Goal: Complete application form

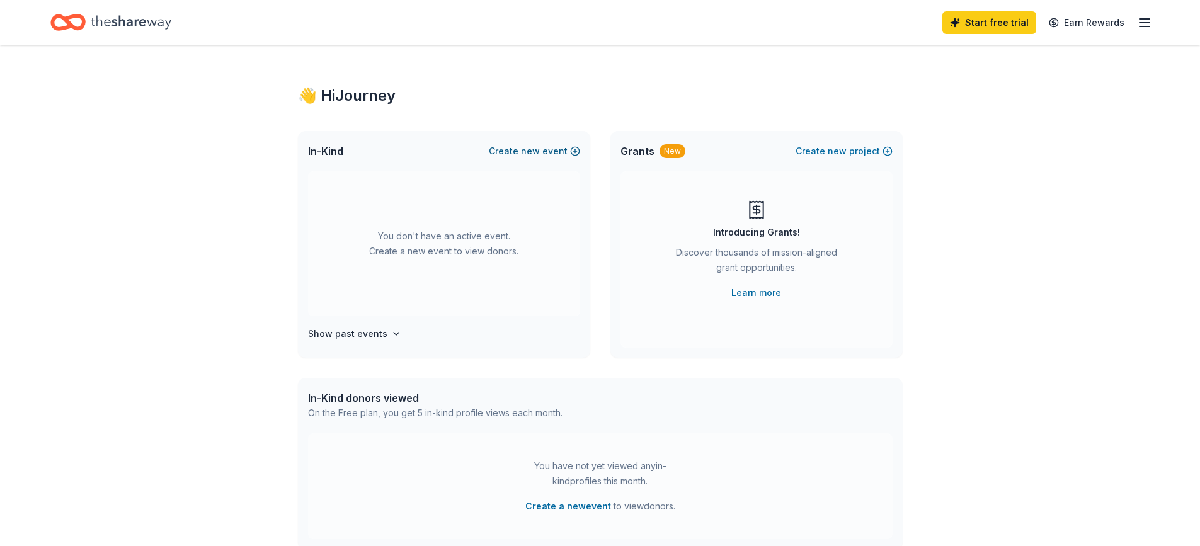
click at [513, 156] on button "Create new event" at bounding box center [534, 151] width 91 height 15
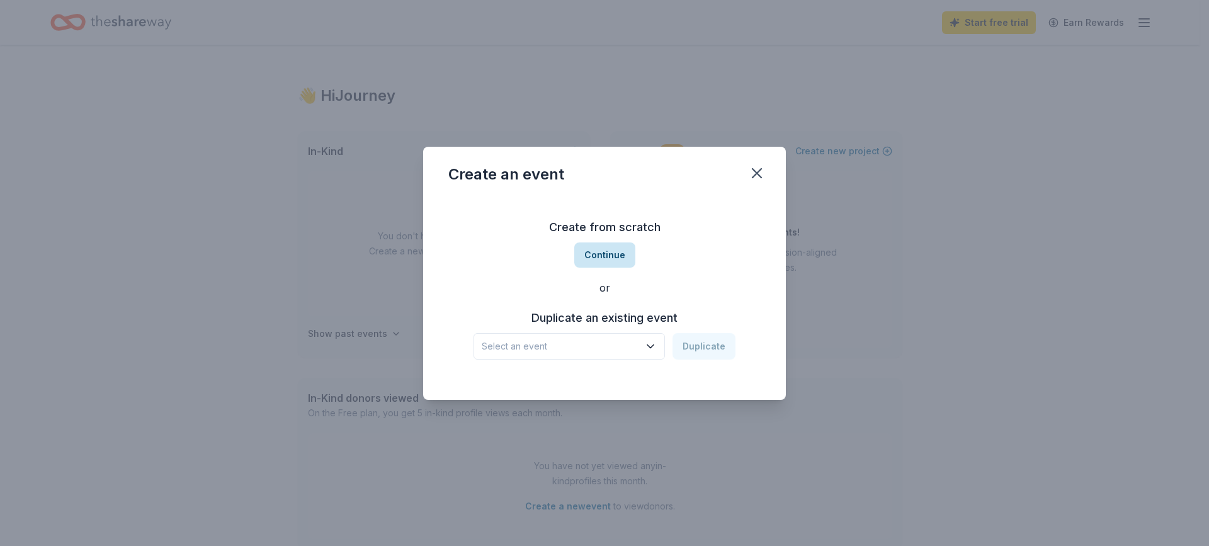
click at [584, 261] on button "Continue" at bounding box center [604, 254] width 61 height 25
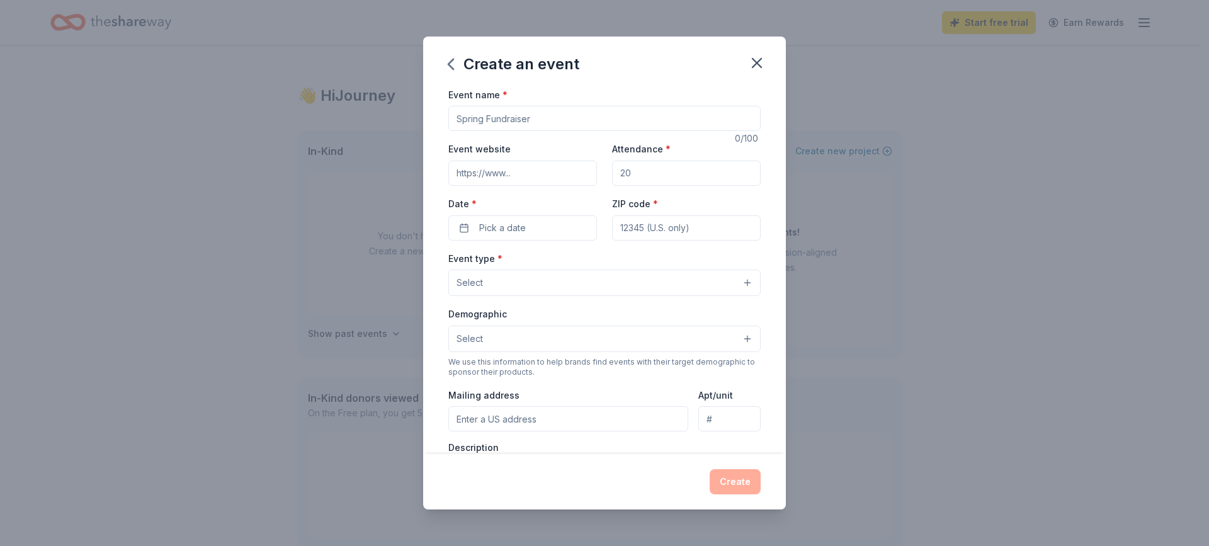
click at [528, 121] on input "Event name *" at bounding box center [604, 118] width 312 height 25
type input "LIMITLESS HOPE"
type input "[DOMAIN_NAME]"
click at [672, 179] on input "Attendance *" at bounding box center [686, 173] width 149 height 25
type input "50"
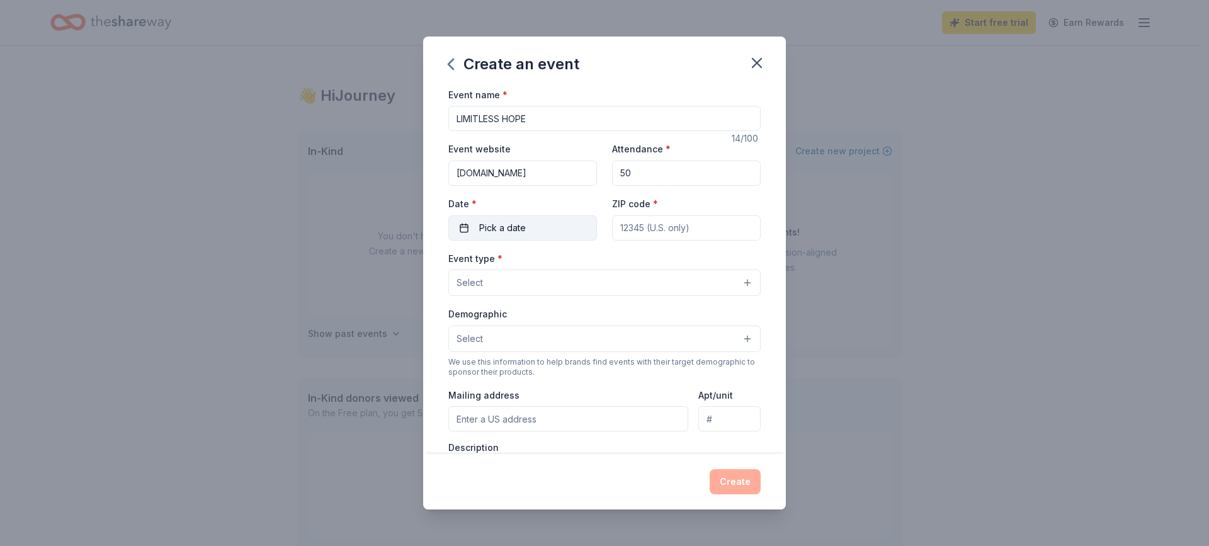
click at [516, 230] on span "Pick a date" at bounding box center [502, 227] width 47 height 15
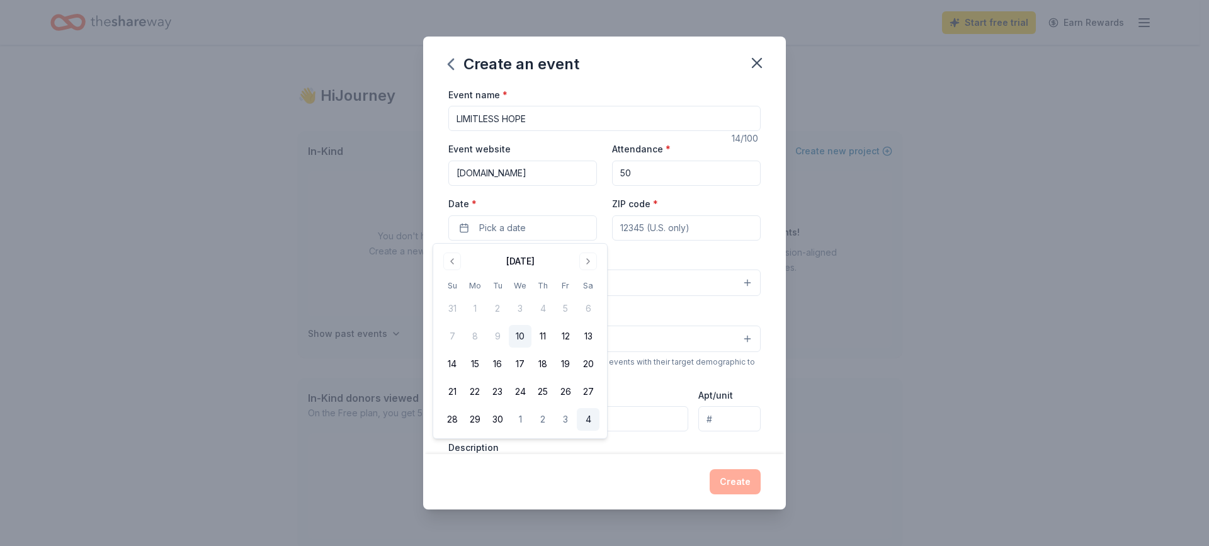
click at [582, 422] on button "4" at bounding box center [588, 419] width 23 height 23
click at [586, 261] on button "Go to next month" at bounding box center [588, 262] width 18 height 18
click at [586, 338] on button "11" at bounding box center [588, 336] width 23 height 23
click at [674, 467] on div "Create" at bounding box center [604, 481] width 363 height 55
click at [579, 284] on button "Select" at bounding box center [604, 283] width 312 height 26
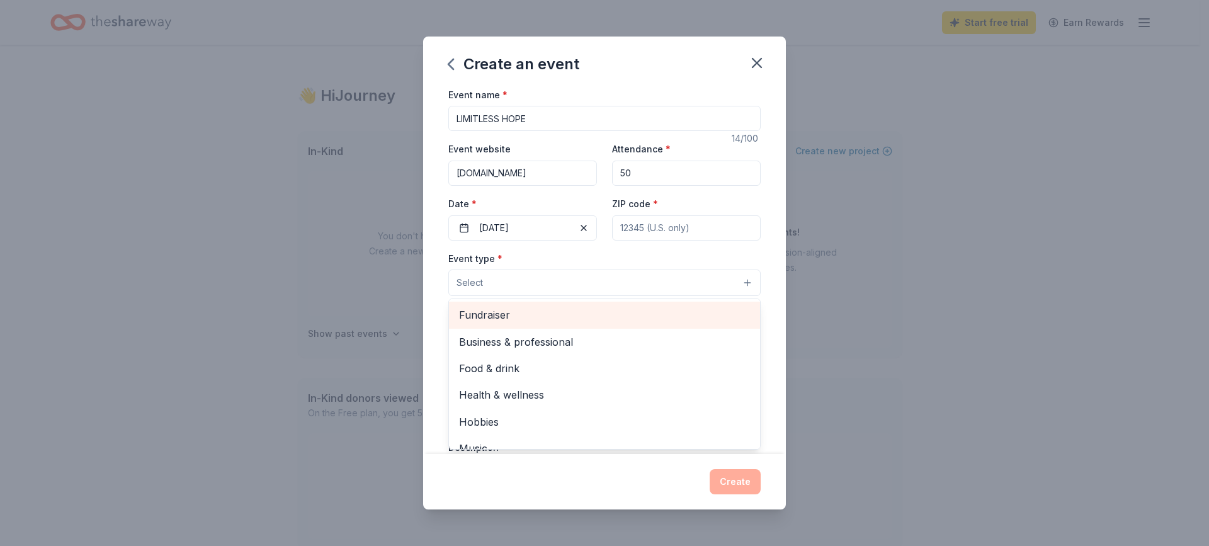
click at [564, 314] on span "Fundraiser" at bounding box center [604, 315] width 291 height 16
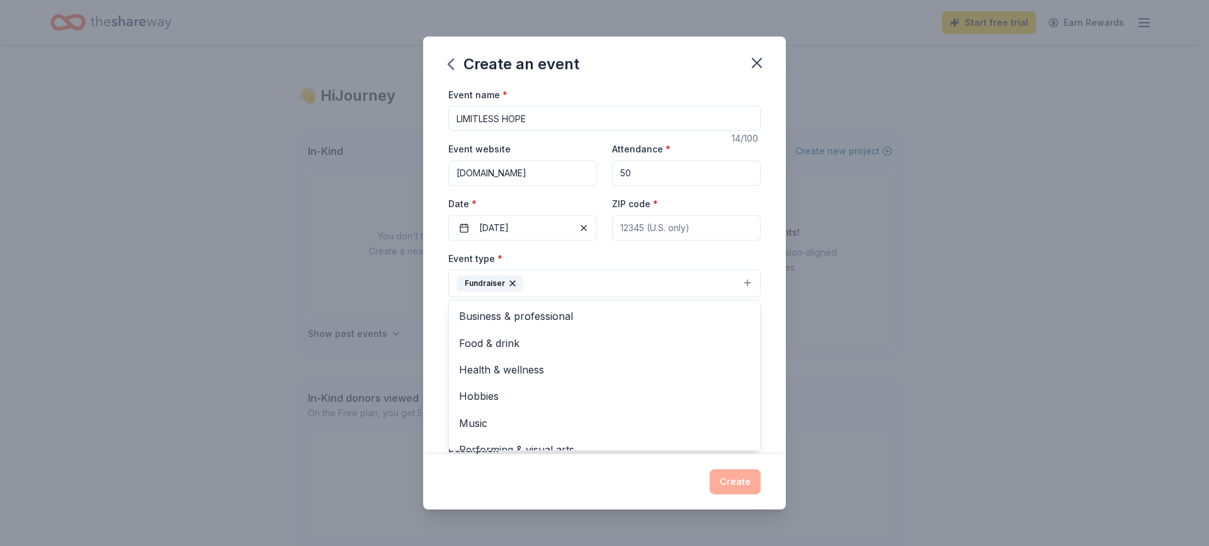
click at [882, 285] on div "Create an event Event name * LIMITLESS HOPE 14 /100 Event website www.silentres…" at bounding box center [604, 273] width 1209 height 546
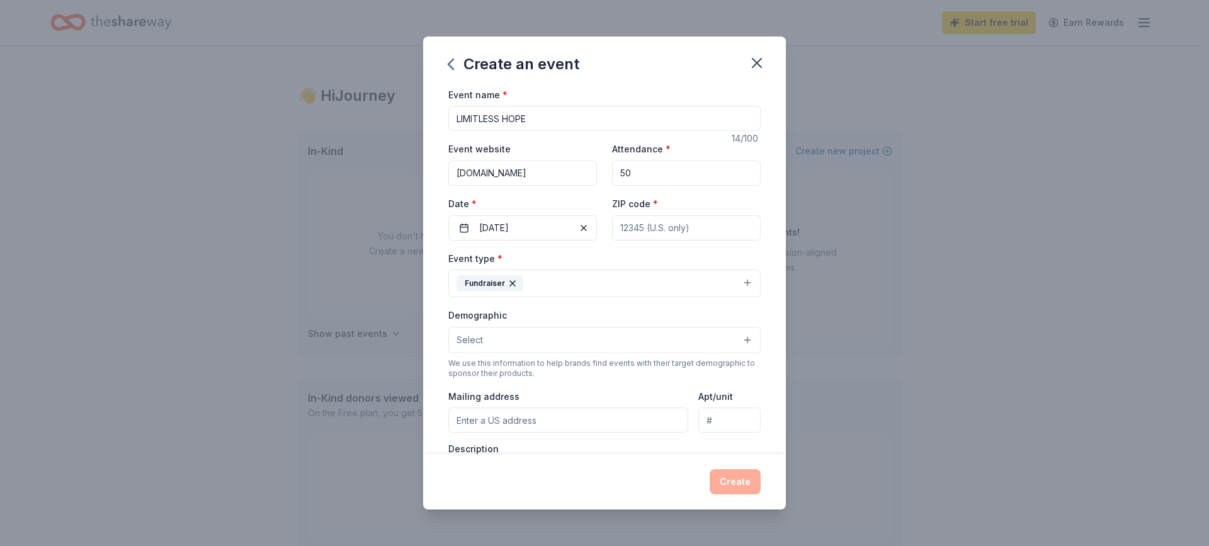
click at [638, 341] on button "Select" at bounding box center [604, 340] width 312 height 26
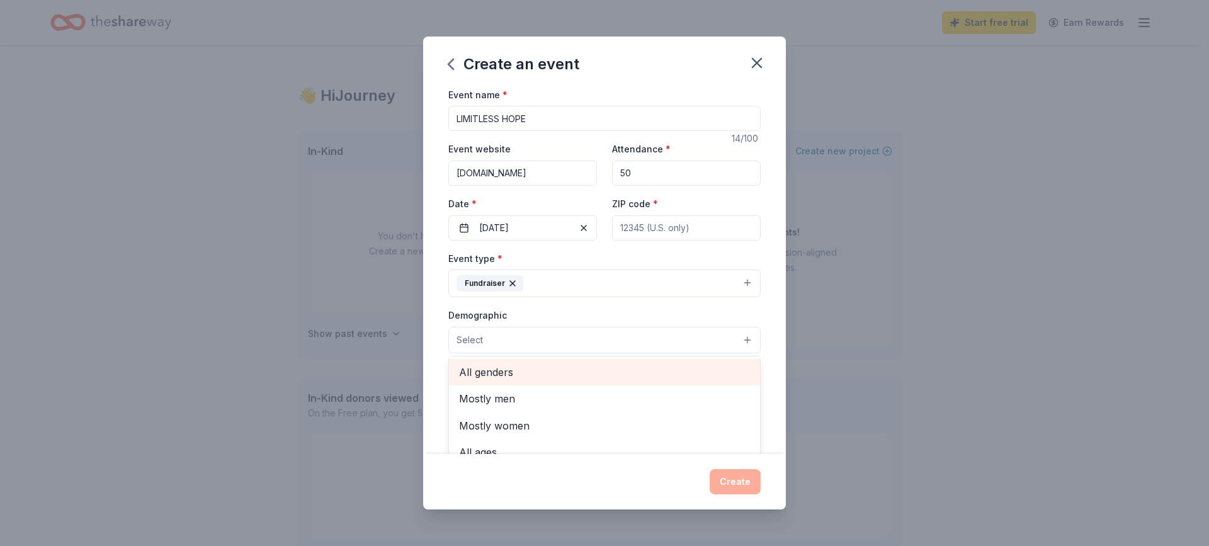
click at [610, 375] on span "All genders" at bounding box center [604, 372] width 291 height 16
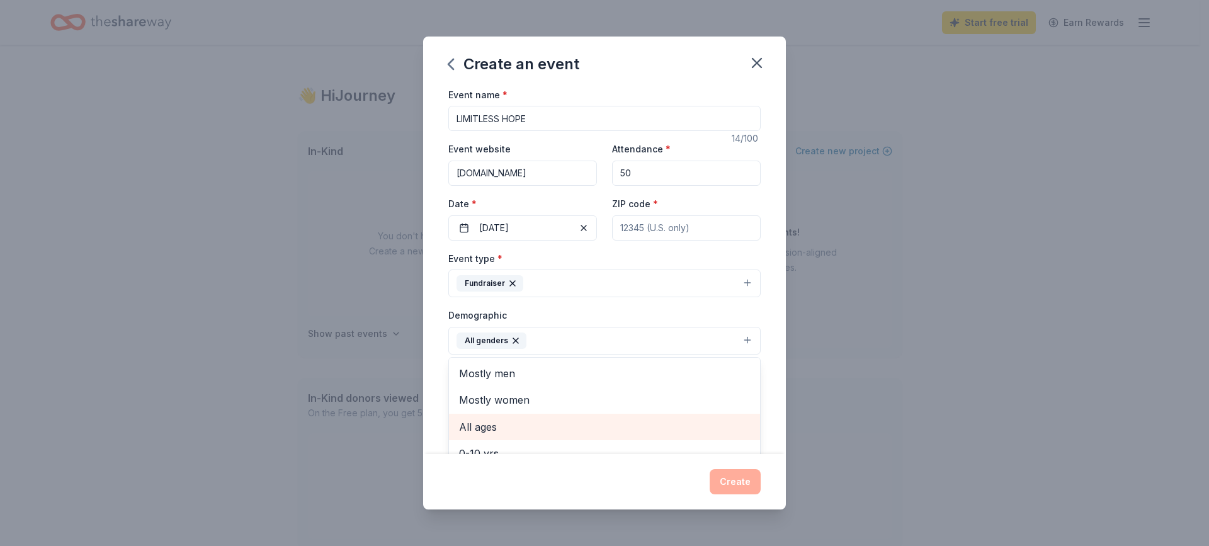
click at [582, 430] on span "All ages" at bounding box center [604, 427] width 291 height 16
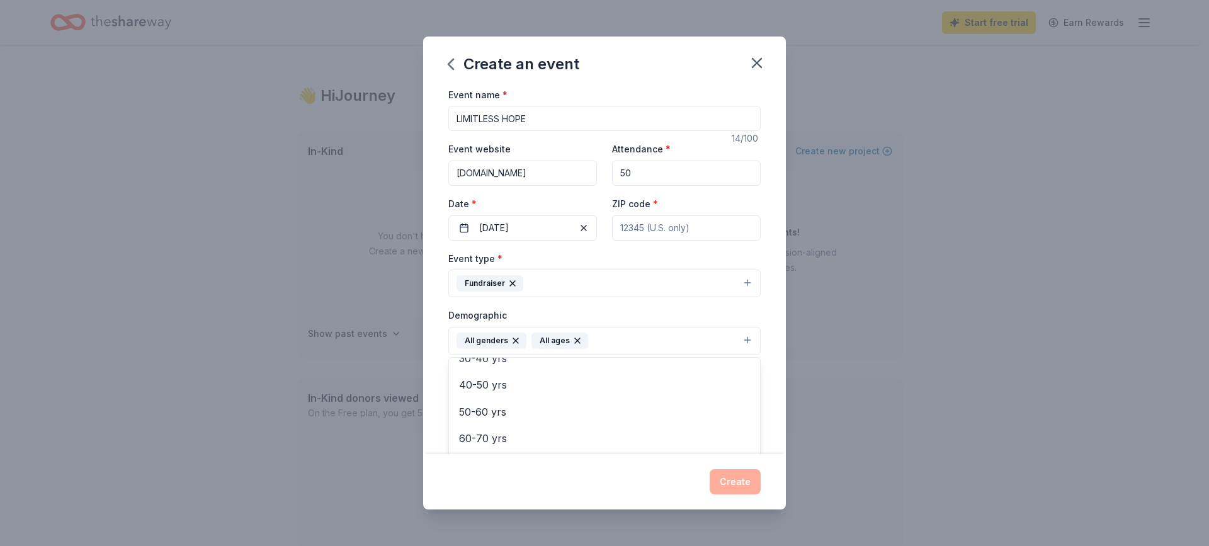
click at [775, 317] on div "Event name * LIMITLESS HOPE 14 /100 Event website www.silentrescue.org Attendan…" at bounding box center [604, 271] width 363 height 368
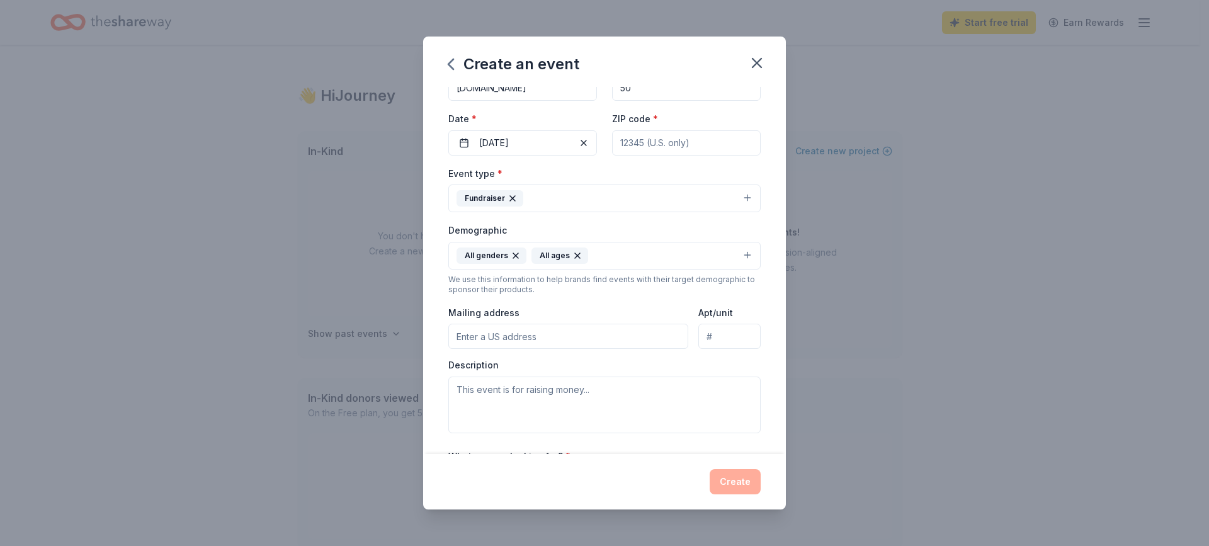
scroll to position [189, 0]
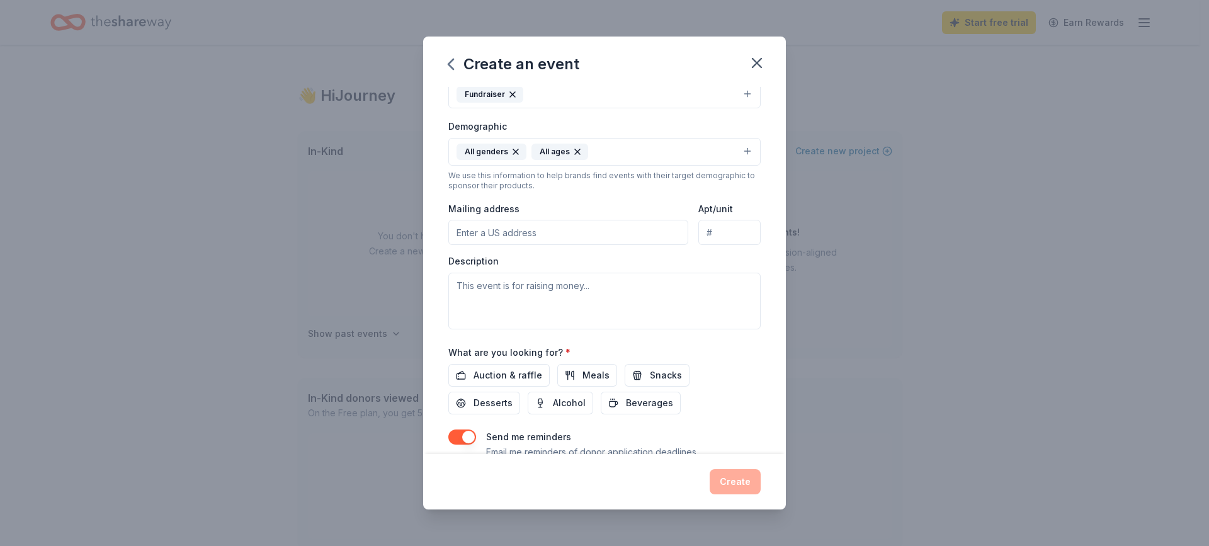
click at [604, 238] on input "Mailing address" at bounding box center [568, 232] width 240 height 25
type input "11617 ABLOOM WAY"
type input "77066"
click at [591, 285] on textarea at bounding box center [604, 301] width 312 height 57
click at [597, 283] on textarea at bounding box center [604, 301] width 312 height 57
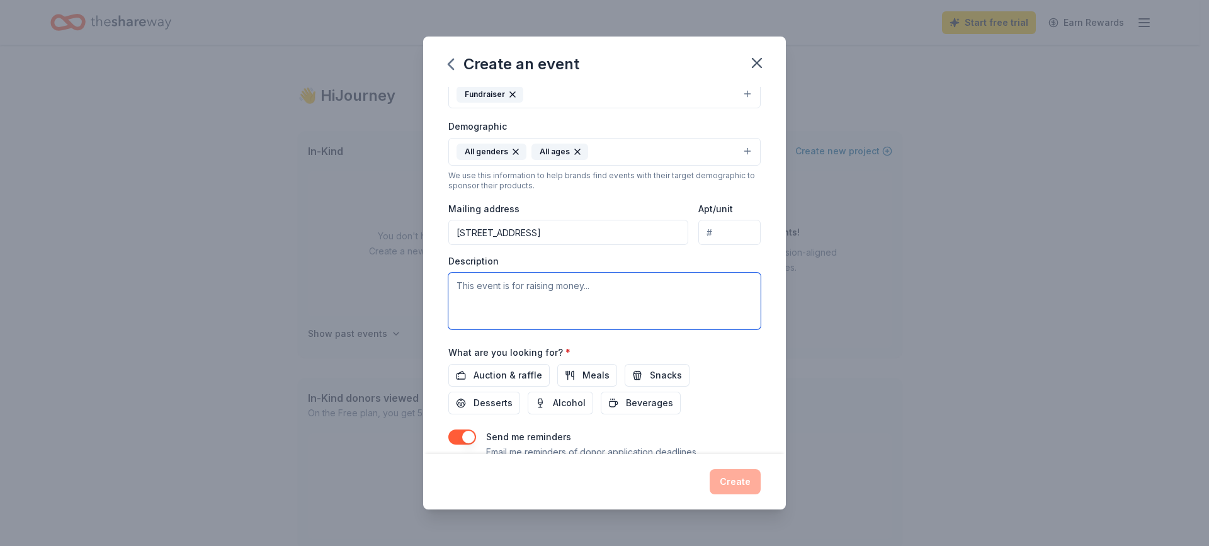
drag, startPoint x: 597, startPoint y: 283, endPoint x: 459, endPoint y: 292, distance: 138.1
click at [459, 292] on textarea at bounding box center [604, 301] width 312 height 57
click at [466, 285] on textarea at bounding box center [604, 301] width 312 height 57
paste textarea "Limitless Hope—an evening of generosity, healing, and legacy. This fundraiser i…"
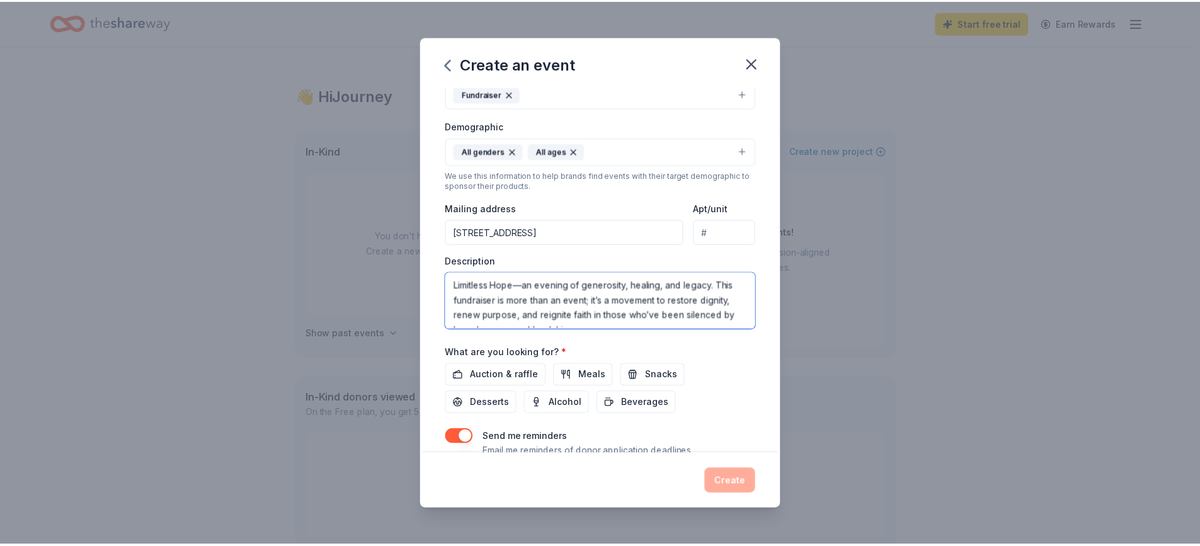
scroll to position [8, 0]
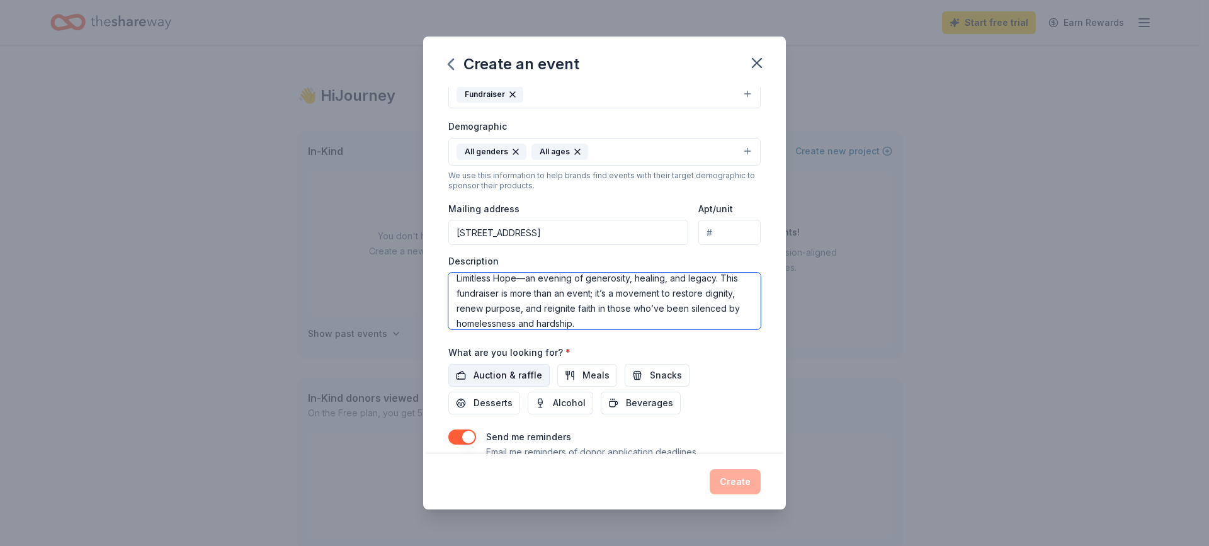
type textarea "Limitless Hope—an evening of generosity, healing, and legacy. This fundraiser i…"
click at [499, 375] on span "Auction & raffle" at bounding box center [508, 375] width 69 height 15
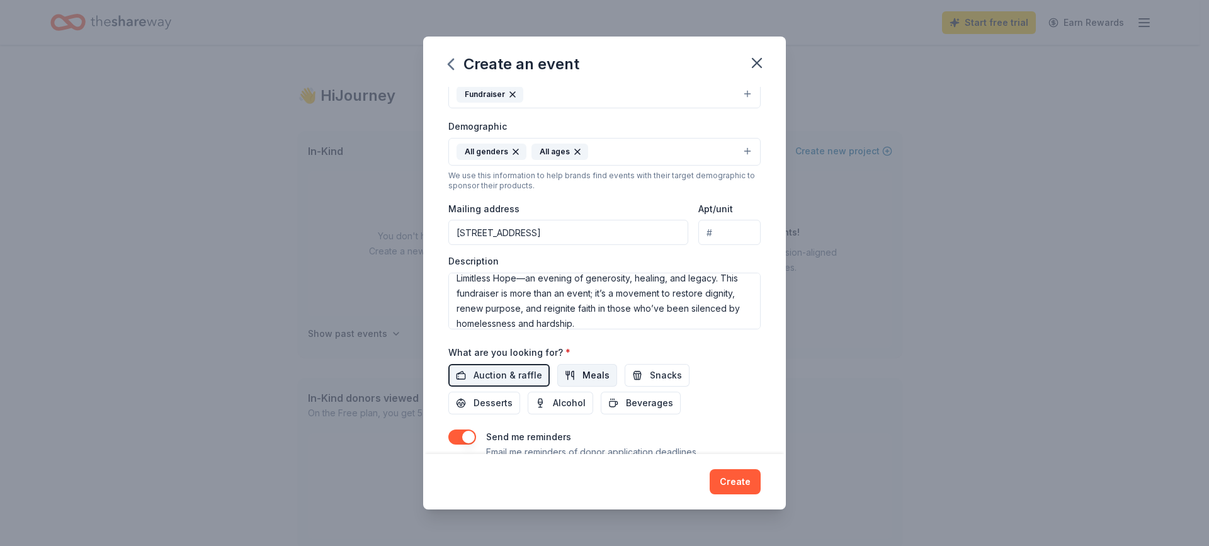
click at [578, 375] on button "Meals" at bounding box center [587, 375] width 60 height 23
click at [652, 374] on span "Snacks" at bounding box center [666, 375] width 32 height 15
drag, startPoint x: 643, startPoint y: 404, endPoint x: 568, endPoint y: 412, distance: 75.4
click at [642, 404] on span "Beverages" at bounding box center [649, 402] width 47 height 15
click at [556, 405] on span "Alcohol" at bounding box center [569, 402] width 33 height 15
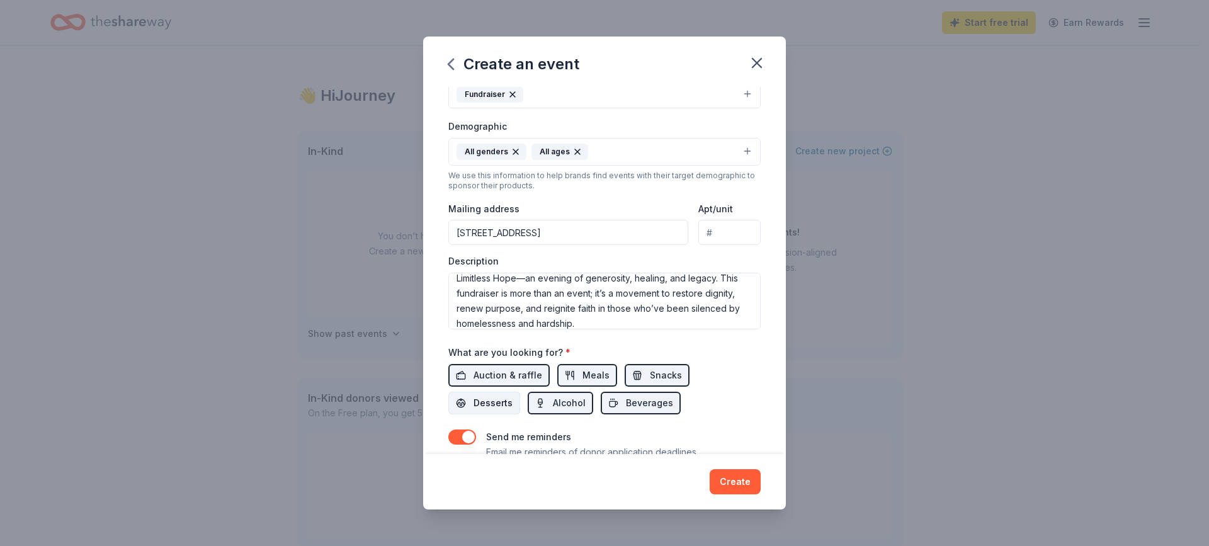
click at [487, 399] on span "Desserts" at bounding box center [493, 402] width 39 height 15
click at [741, 482] on button "Create" at bounding box center [735, 481] width 51 height 25
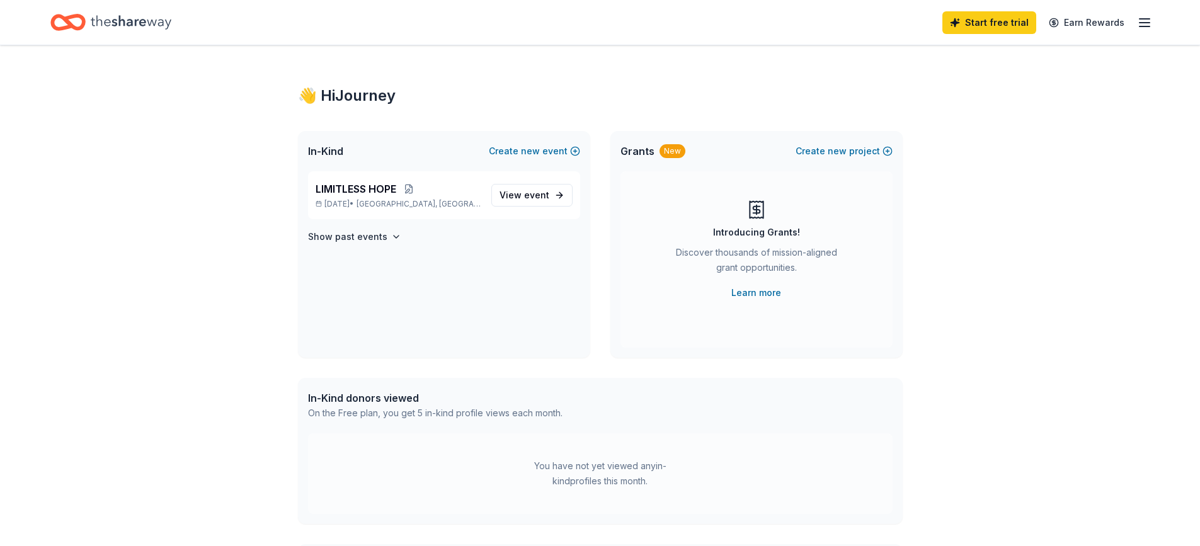
scroll to position [0, 0]
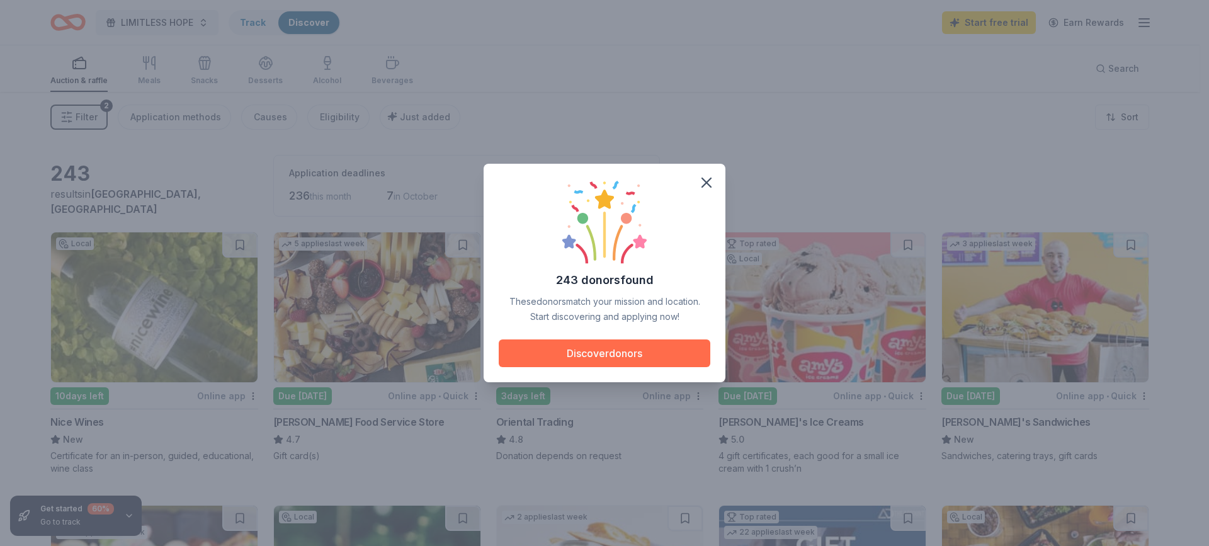
click at [624, 358] on button "Discover donors" at bounding box center [605, 353] width 212 height 28
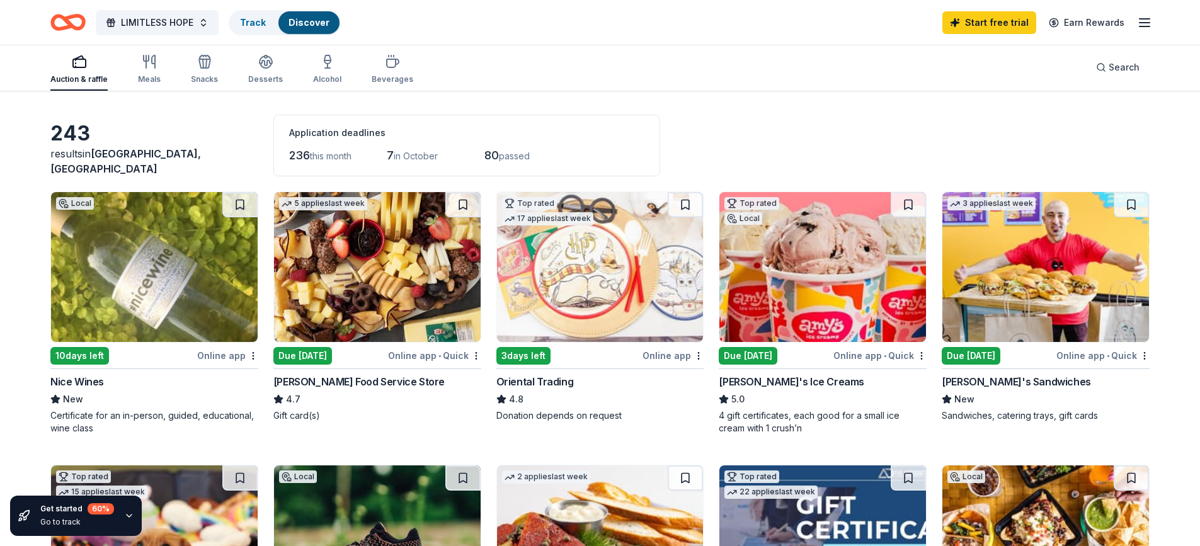
scroll to position [63, 0]
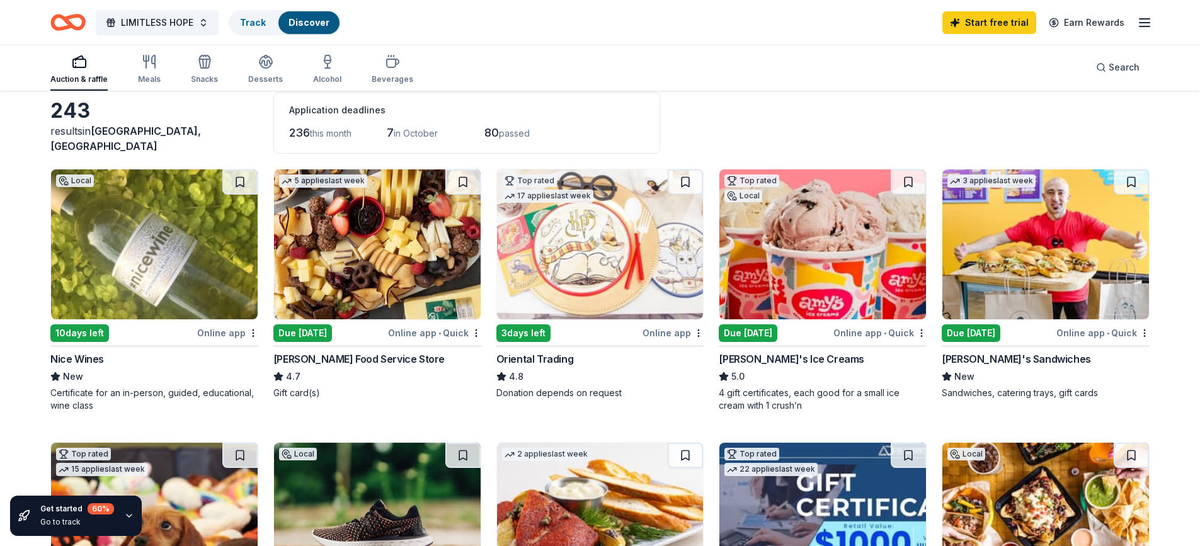
click at [676, 334] on div "Online app" at bounding box center [672, 333] width 61 height 16
click at [754, 334] on div "Due [DATE]" at bounding box center [747, 333] width 59 height 18
click at [974, 332] on div "Due [DATE]" at bounding box center [970, 333] width 59 height 18
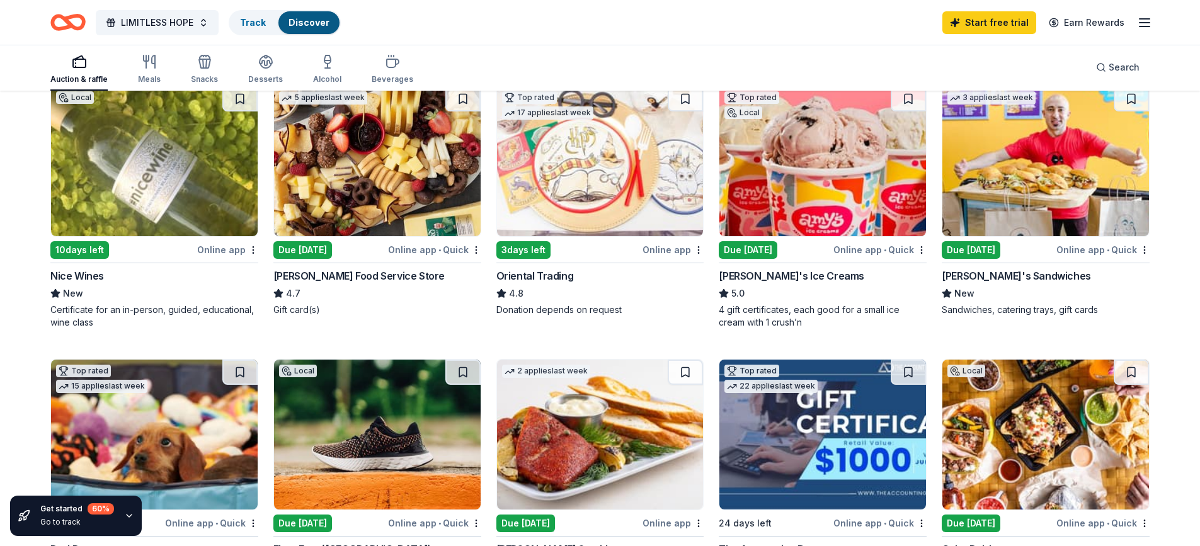
scroll to position [315, 0]
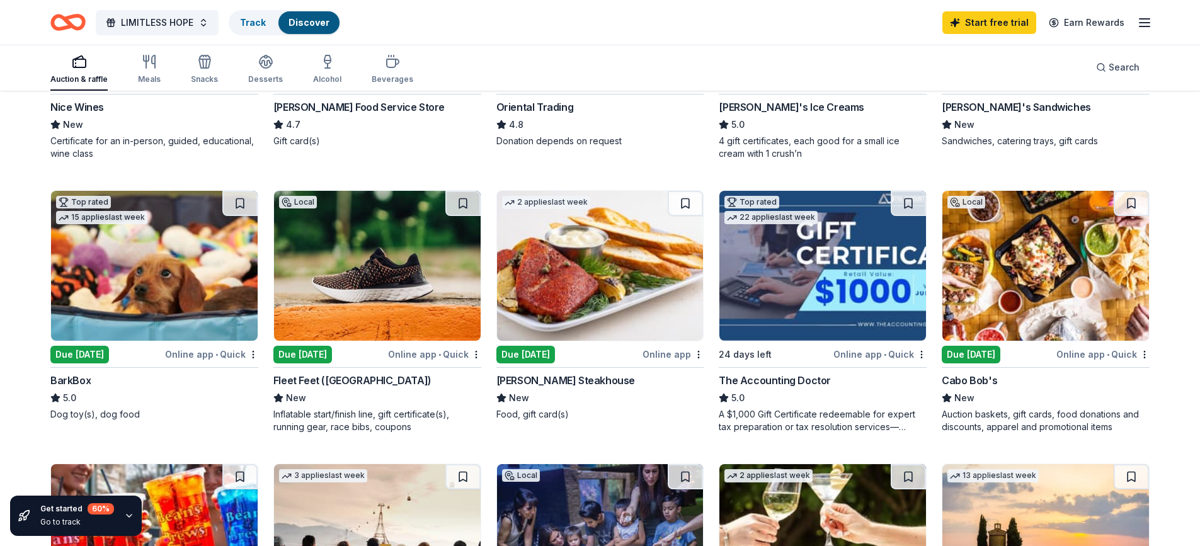
click at [311, 358] on div "Due [DATE]" at bounding box center [302, 355] width 59 height 18
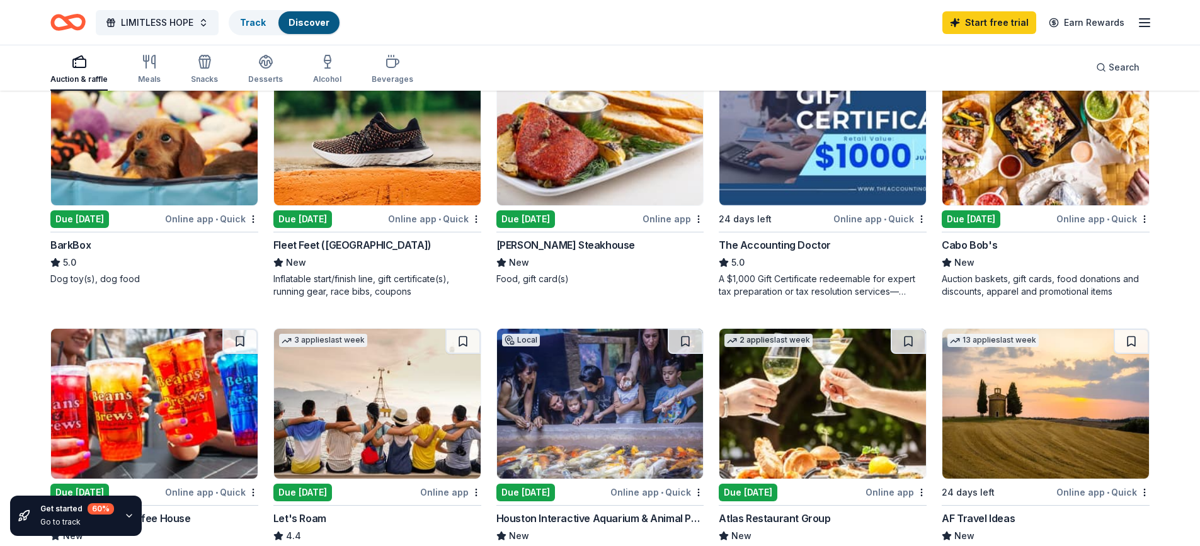
scroll to position [441, 0]
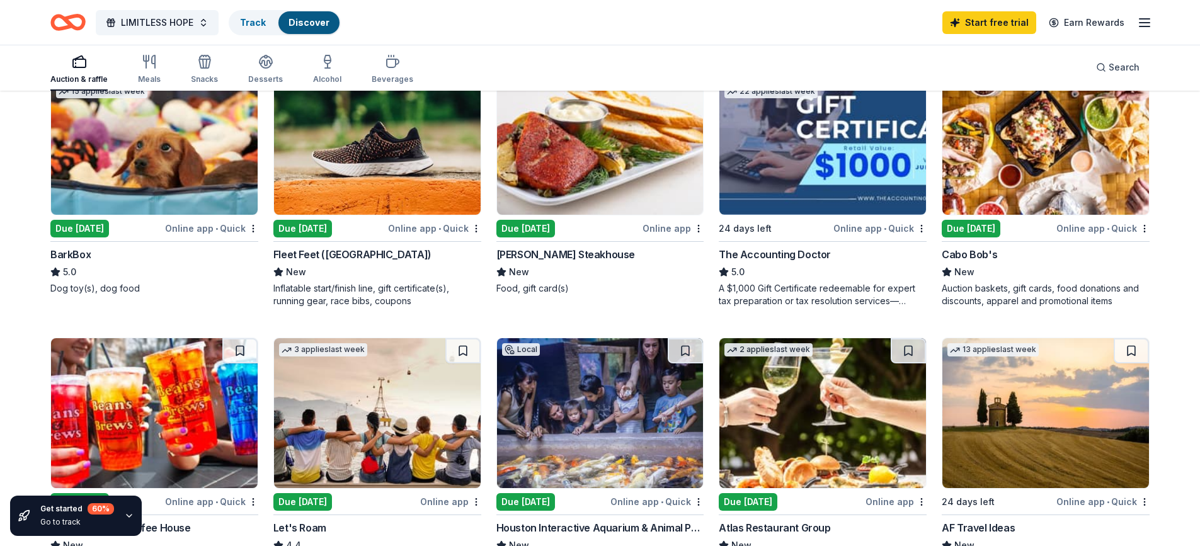
click at [758, 251] on div "The Accounting Doctor" at bounding box center [774, 254] width 112 height 15
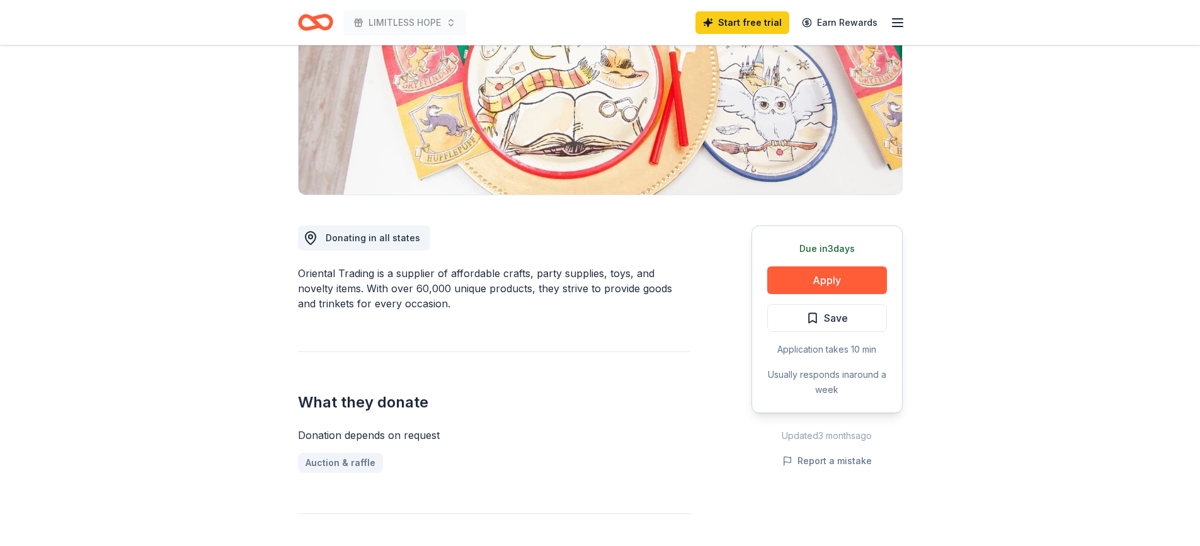
scroll to position [189, 0]
click at [838, 284] on button "Apply" at bounding box center [827, 279] width 120 height 28
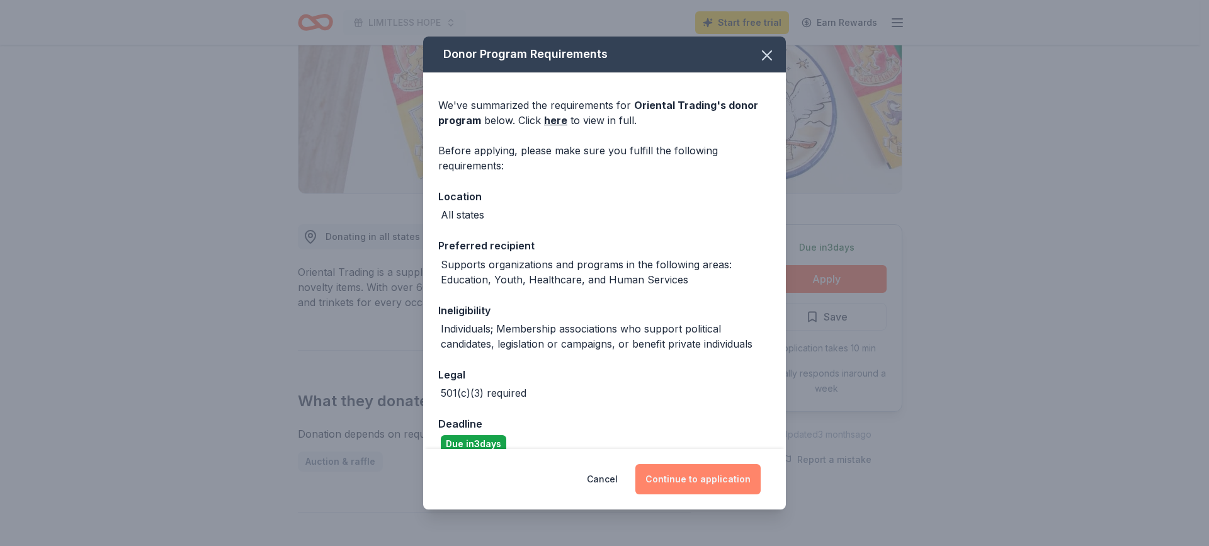
click at [676, 487] on button "Continue to application" at bounding box center [697, 479] width 125 height 30
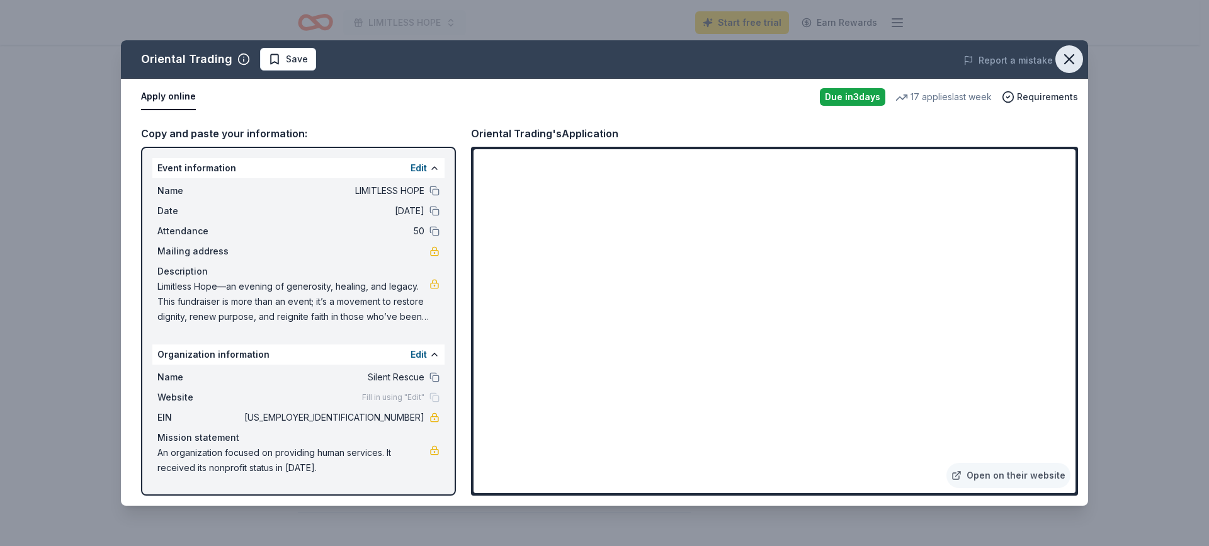
click at [1069, 62] on icon "button" at bounding box center [1069, 59] width 18 height 18
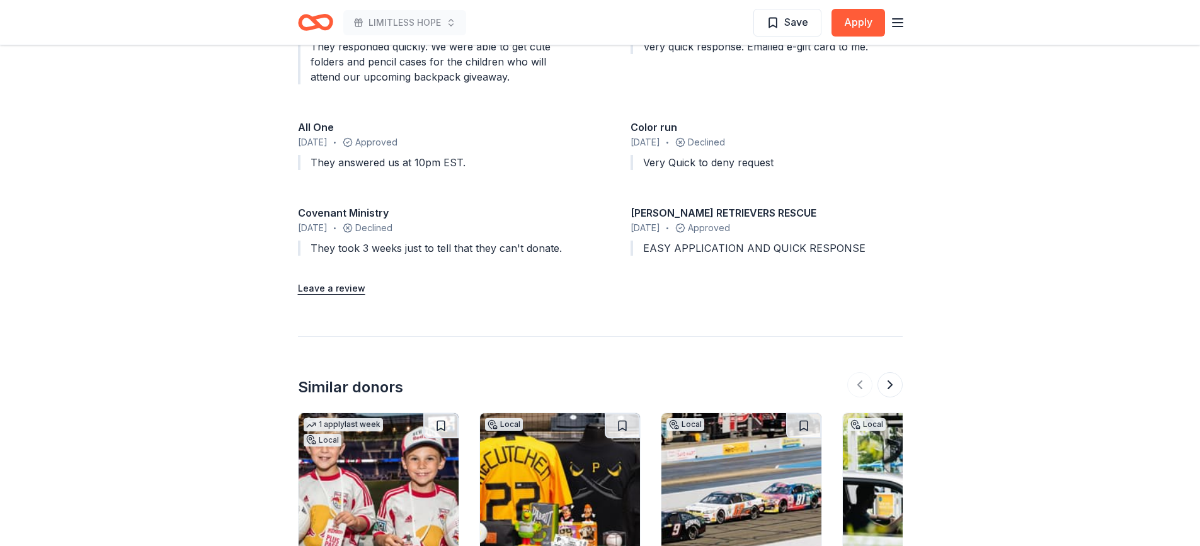
scroll to position [1574, 0]
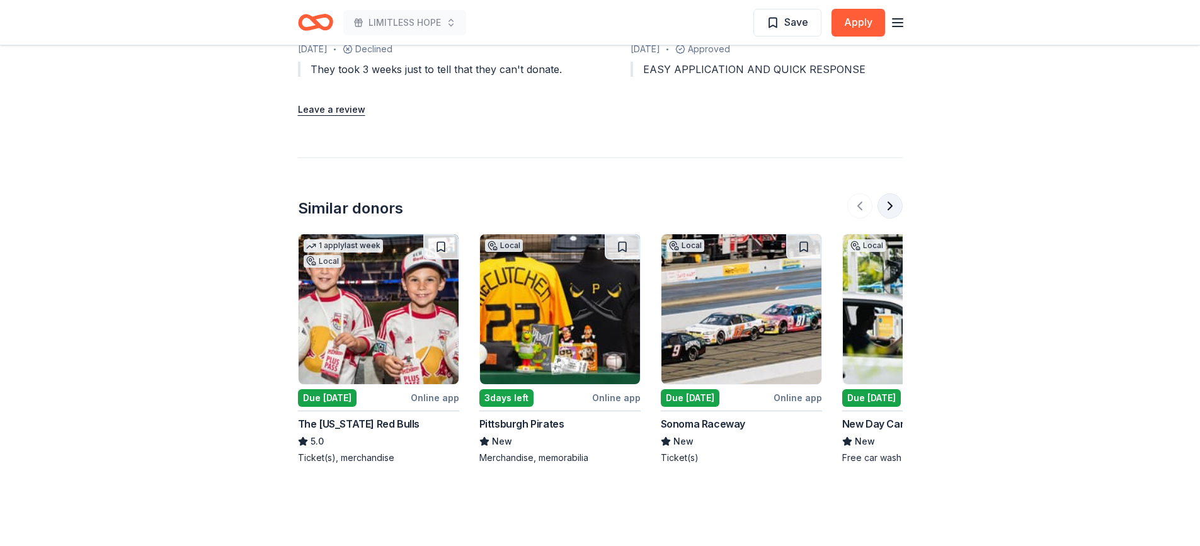
click at [894, 200] on button at bounding box center [889, 205] width 25 height 25
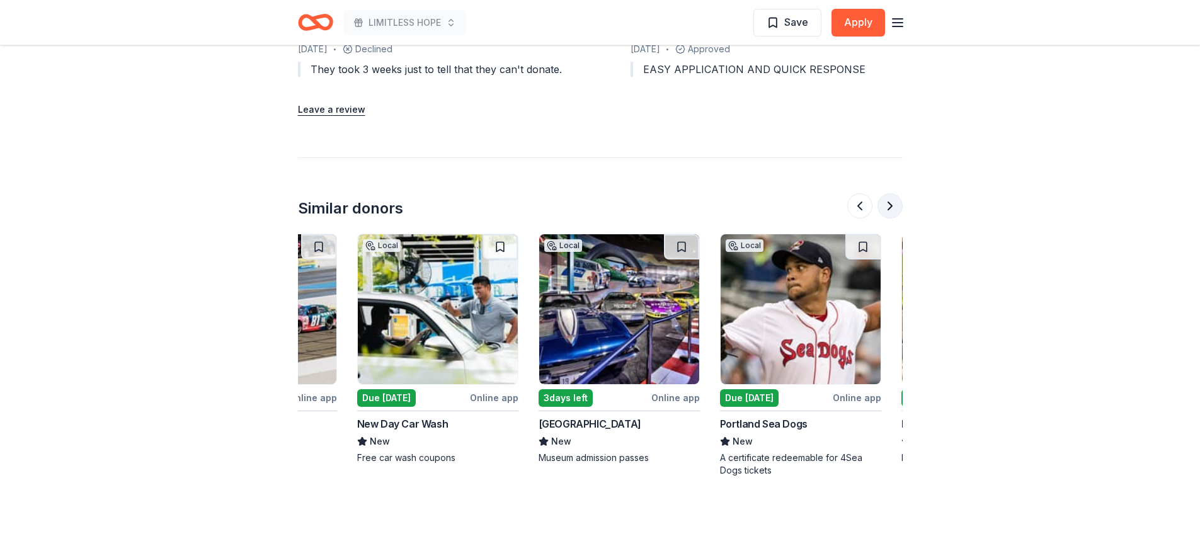
scroll to position [0, 544]
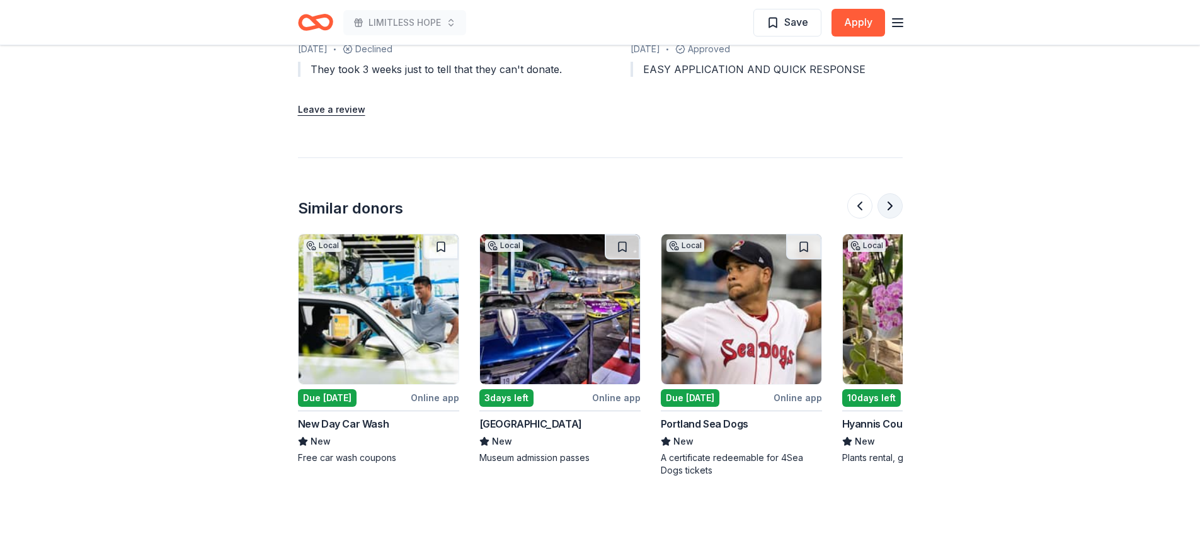
click at [892, 209] on button at bounding box center [889, 205] width 25 height 25
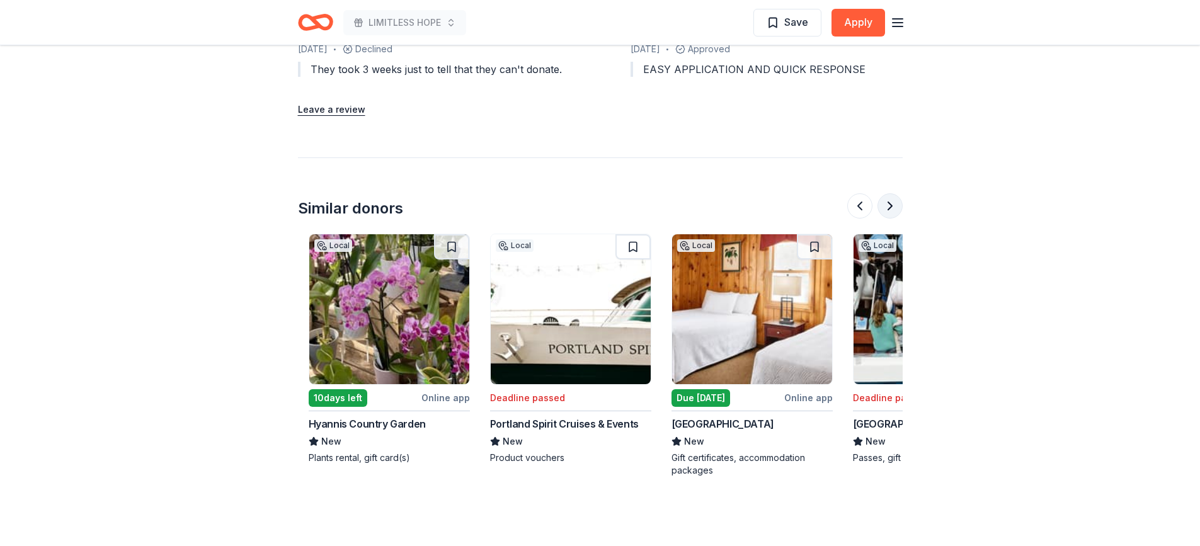
scroll to position [0, 1088]
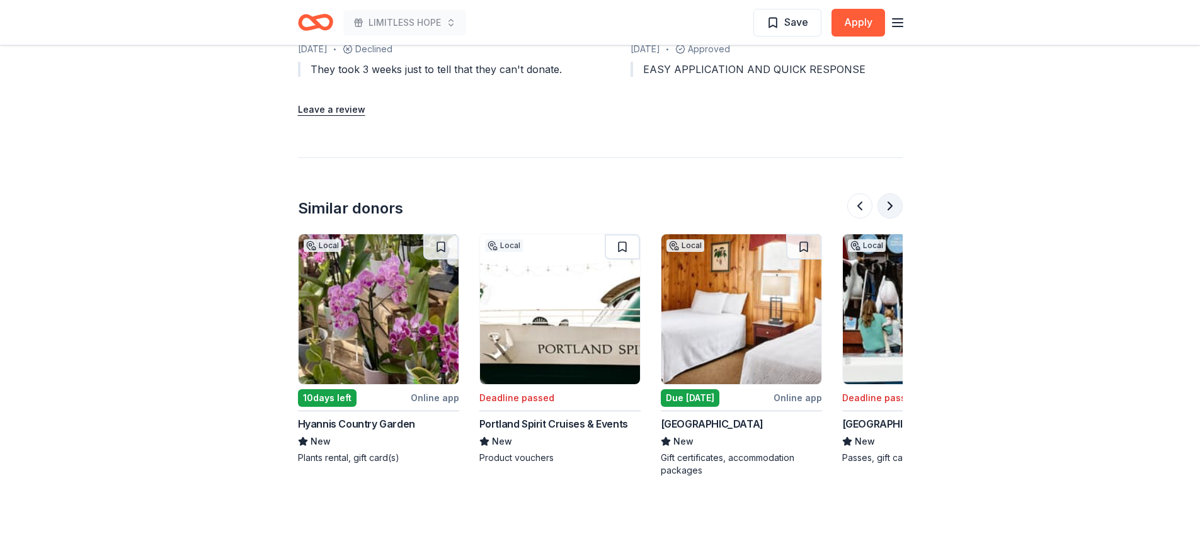
click at [890, 202] on button at bounding box center [889, 205] width 25 height 25
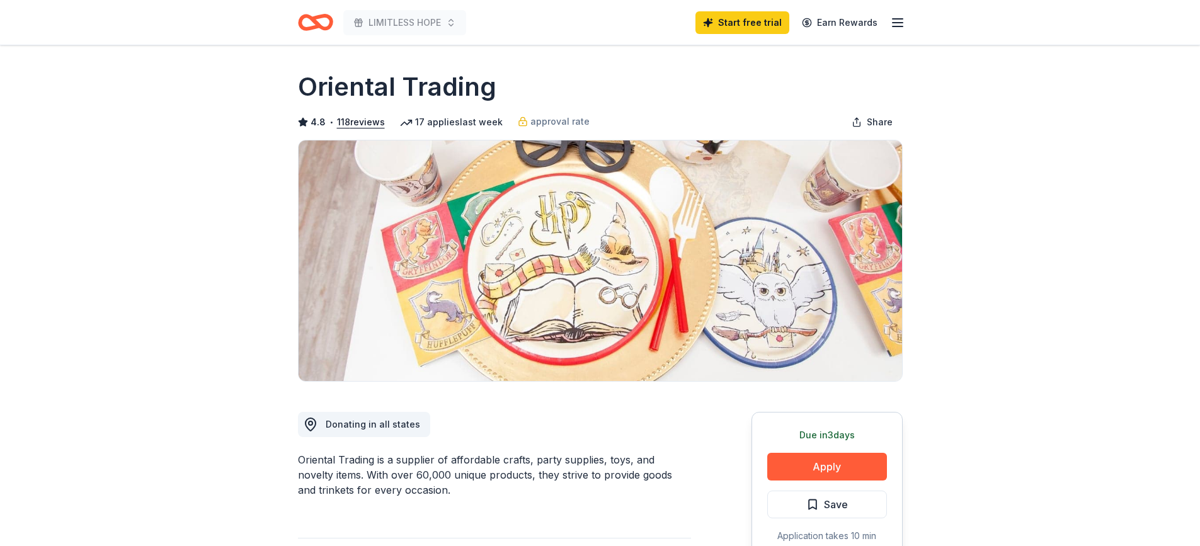
scroll to position [0, 0]
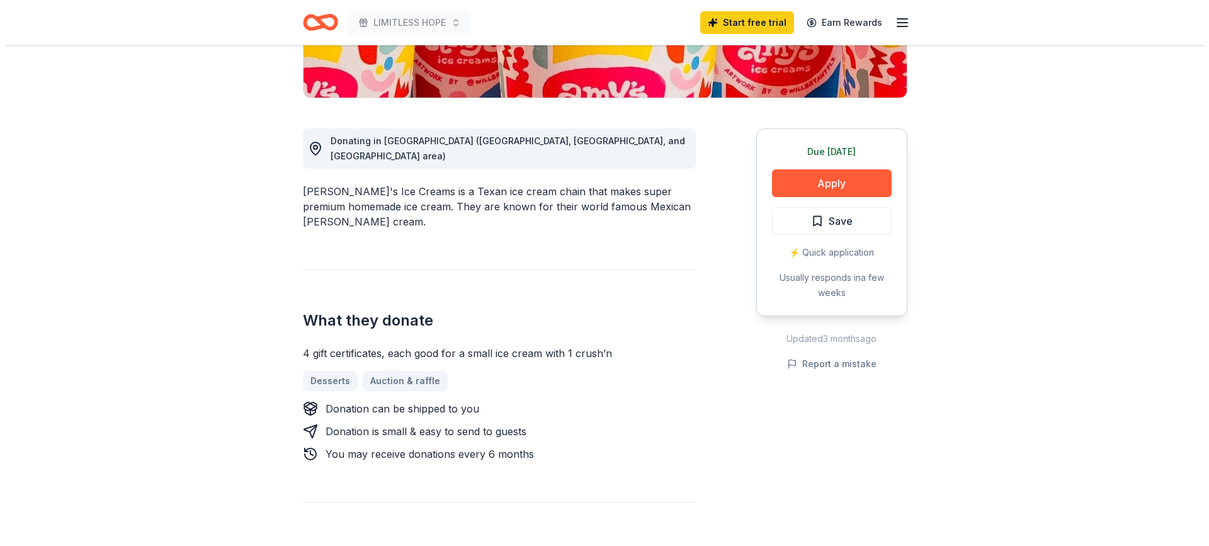
scroll to position [315, 0]
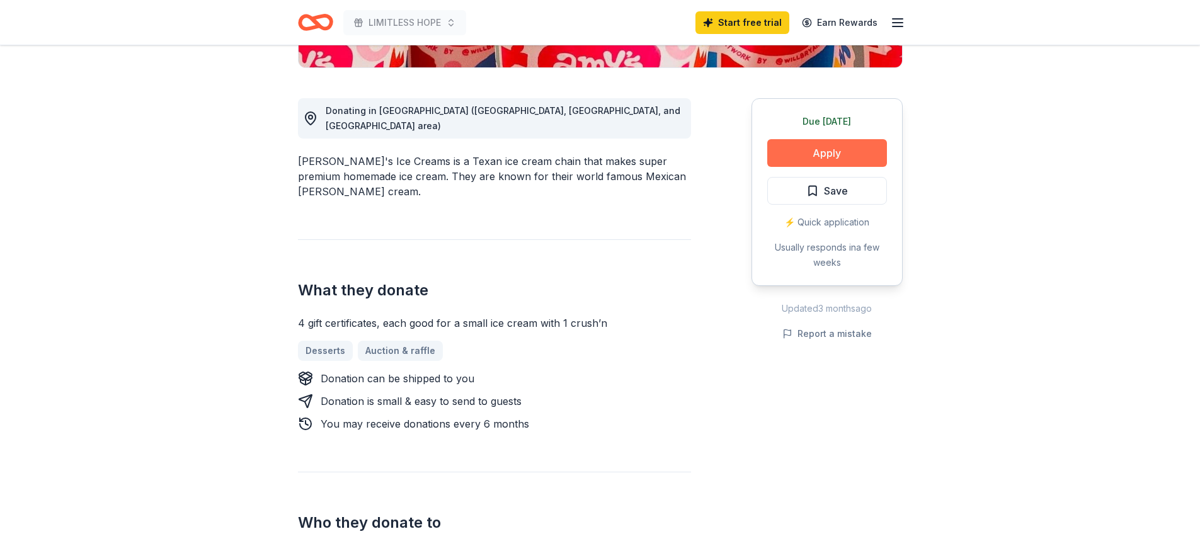
click at [835, 151] on button "Apply" at bounding box center [827, 153] width 120 height 28
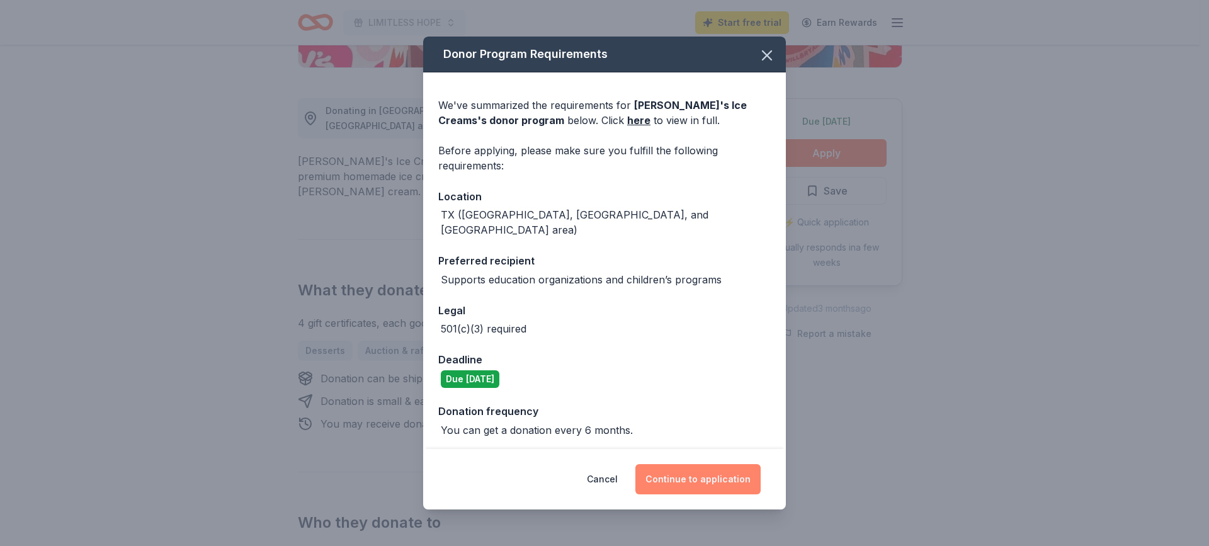
click at [680, 474] on button "Continue to application" at bounding box center [697, 479] width 125 height 30
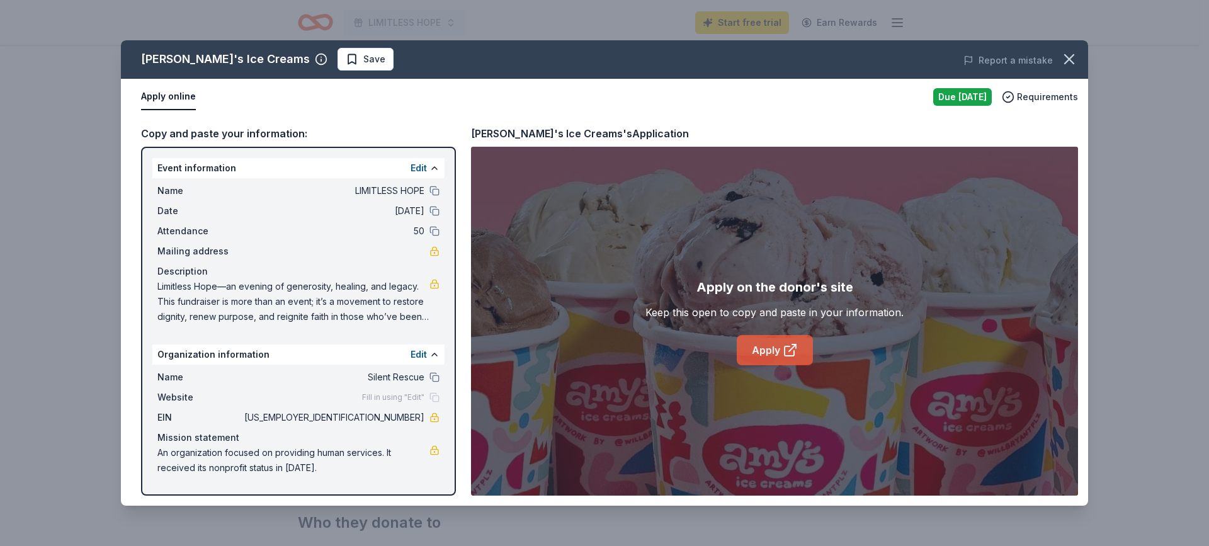
click at [754, 349] on link "Apply" at bounding box center [775, 350] width 76 height 30
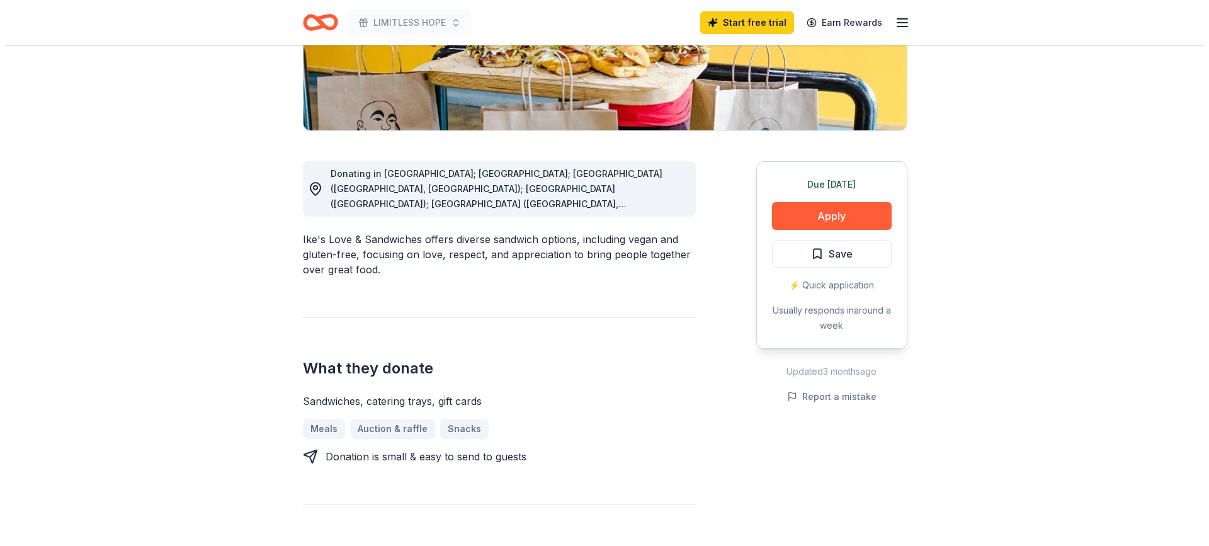
scroll to position [252, 0]
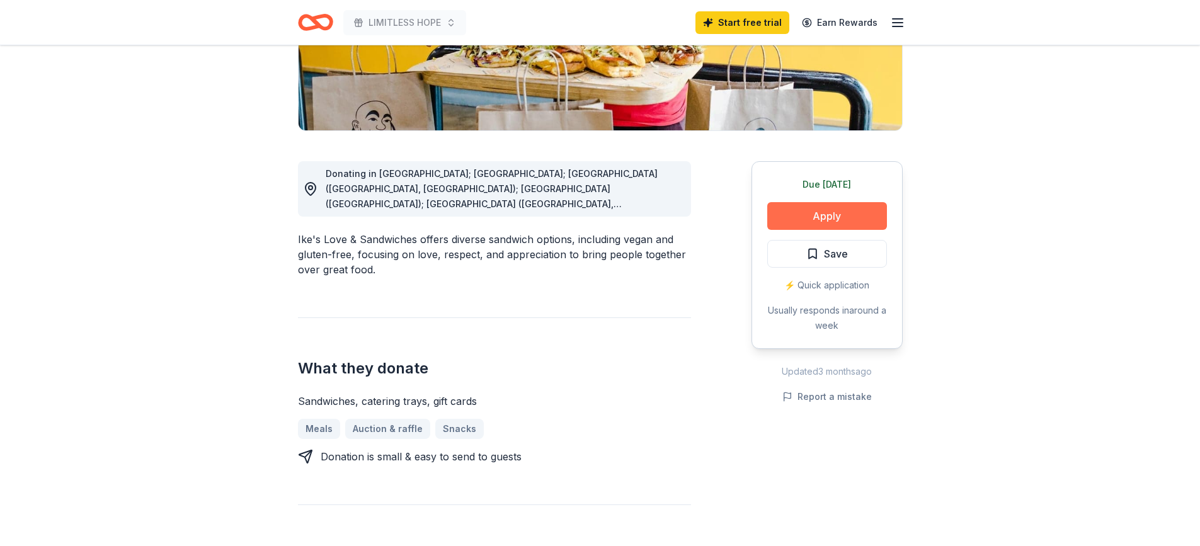
click at [823, 210] on button "Apply" at bounding box center [827, 216] width 120 height 28
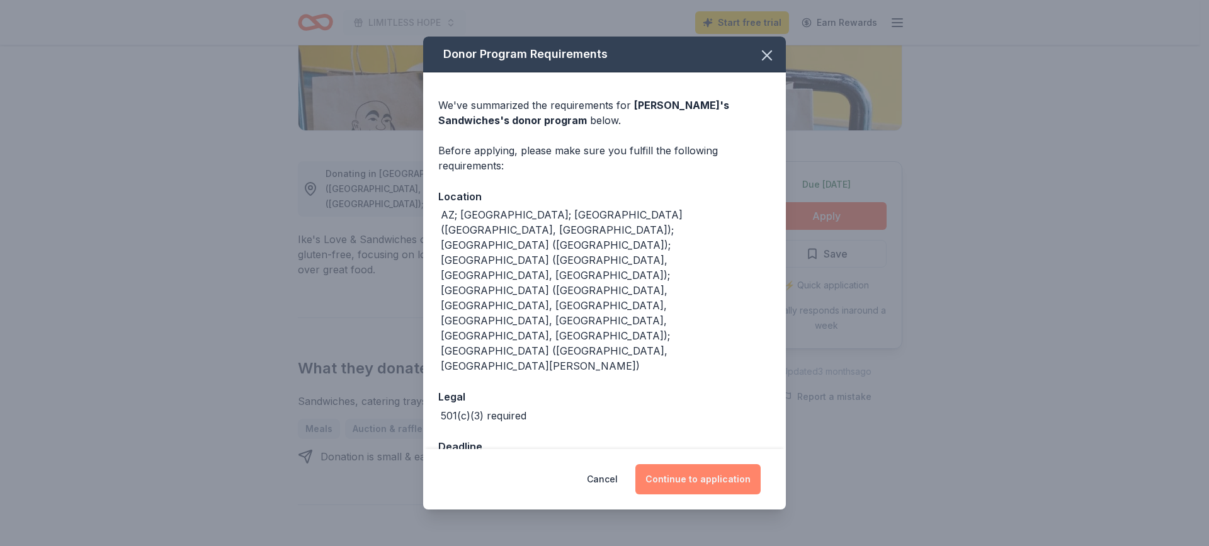
click at [661, 464] on button "Continue to application" at bounding box center [697, 479] width 125 height 30
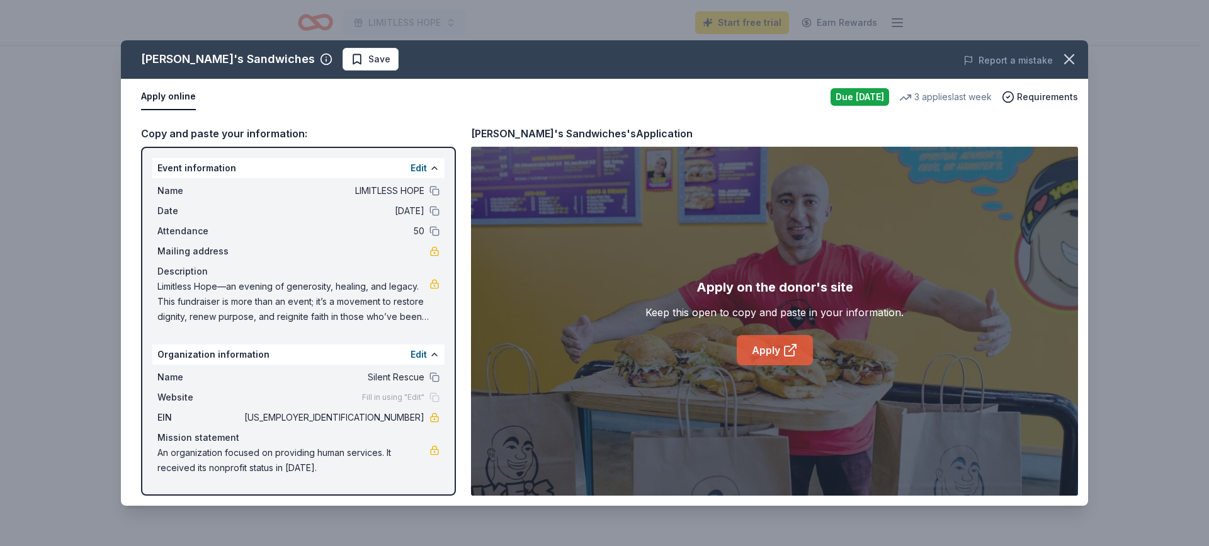
click at [761, 353] on link "Apply" at bounding box center [775, 350] width 76 height 30
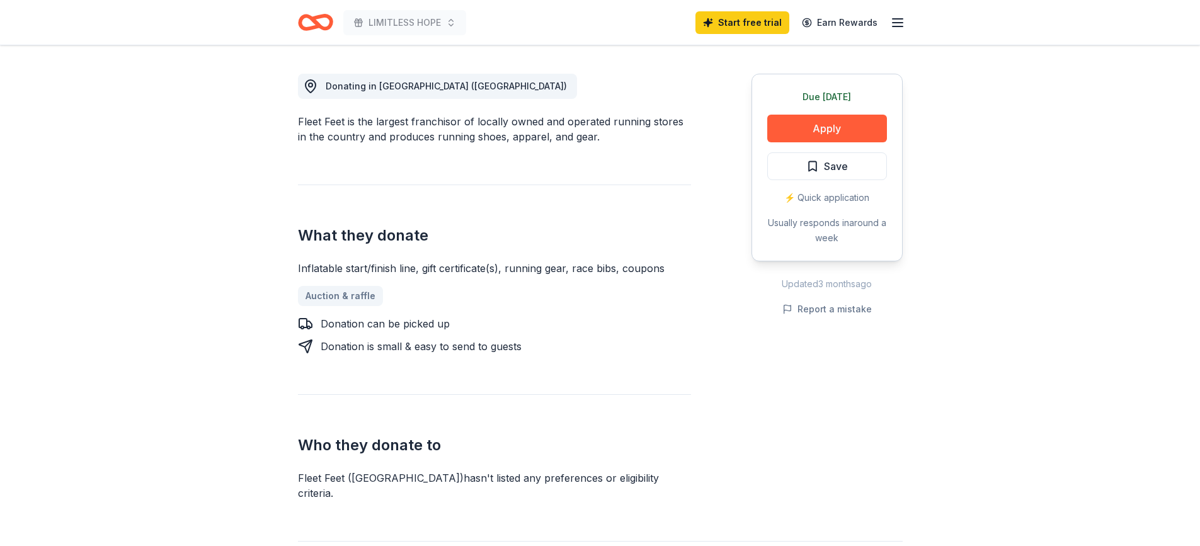
scroll to position [315, 0]
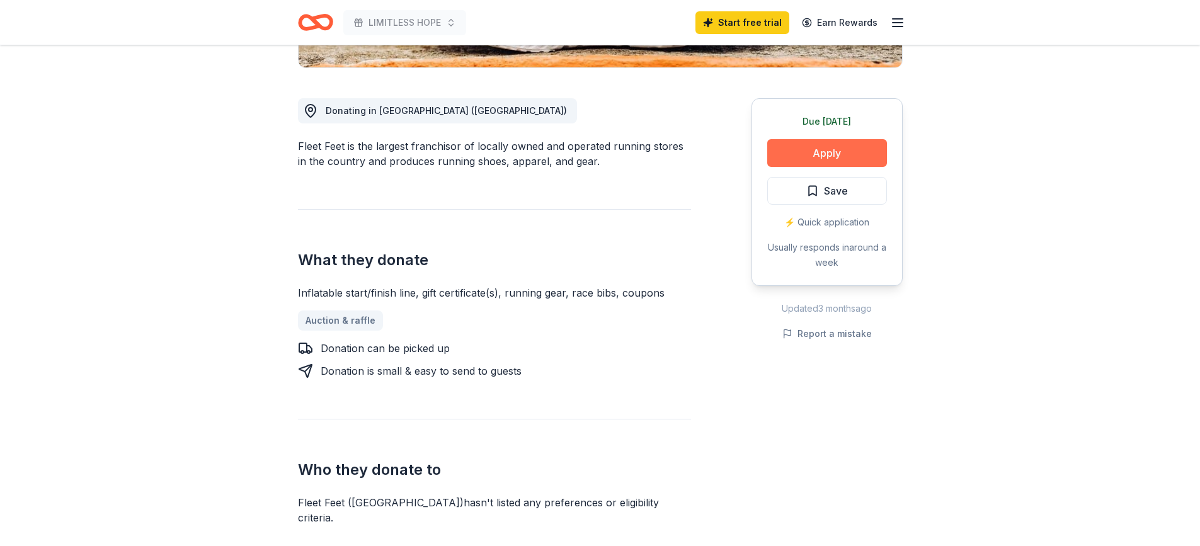
click at [833, 154] on button "Apply" at bounding box center [827, 153] width 120 height 28
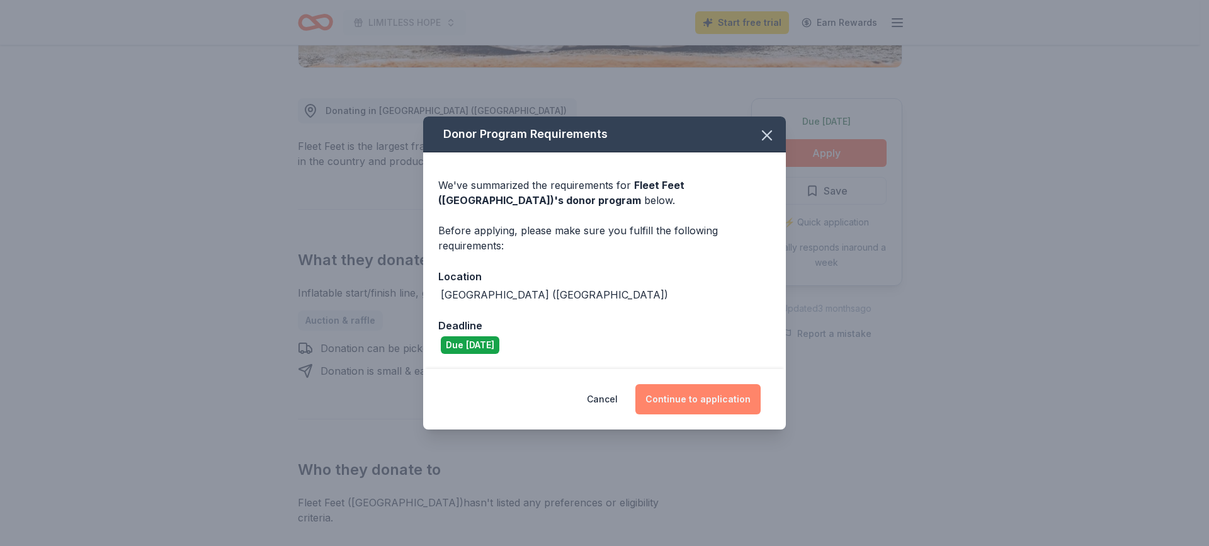
click at [698, 392] on button "Continue to application" at bounding box center [697, 399] width 125 height 30
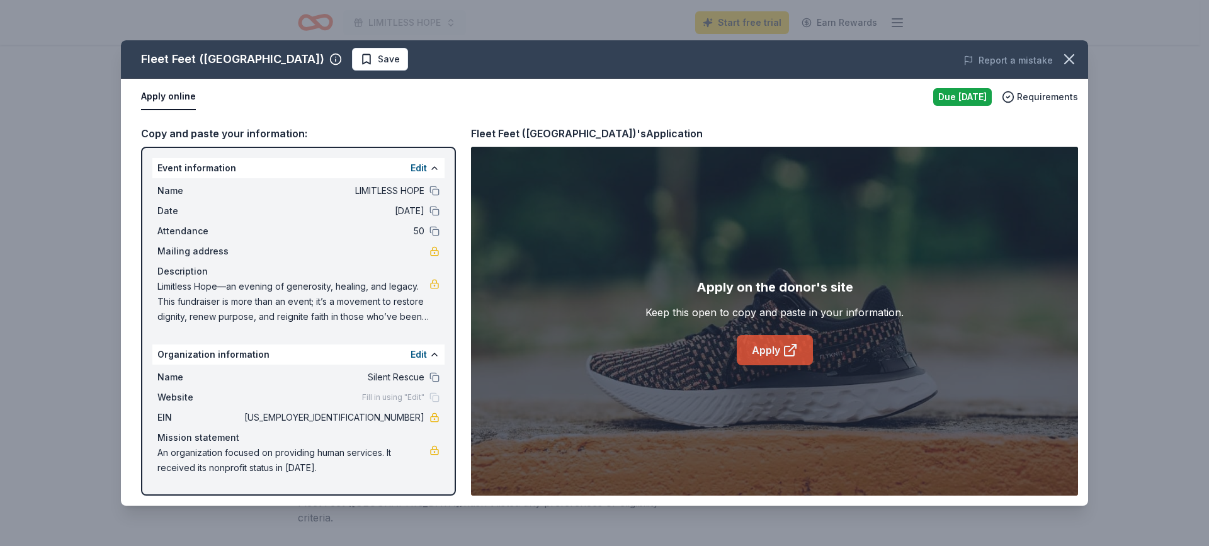
click at [767, 349] on link "Apply" at bounding box center [775, 350] width 76 height 30
click at [1074, 55] on icon "button" at bounding box center [1069, 59] width 18 height 18
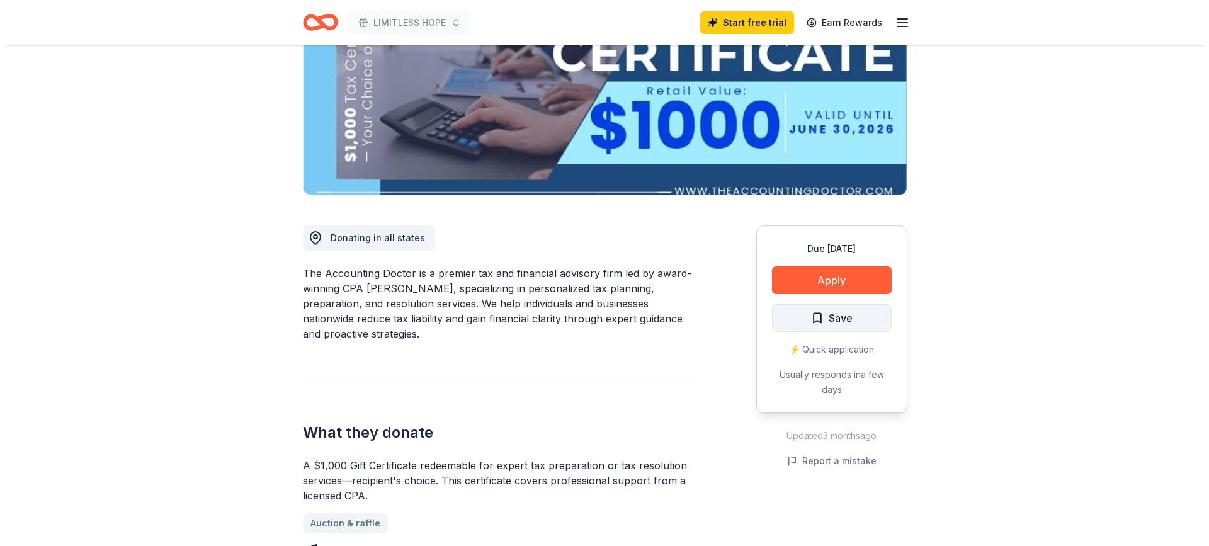
scroll to position [189, 0]
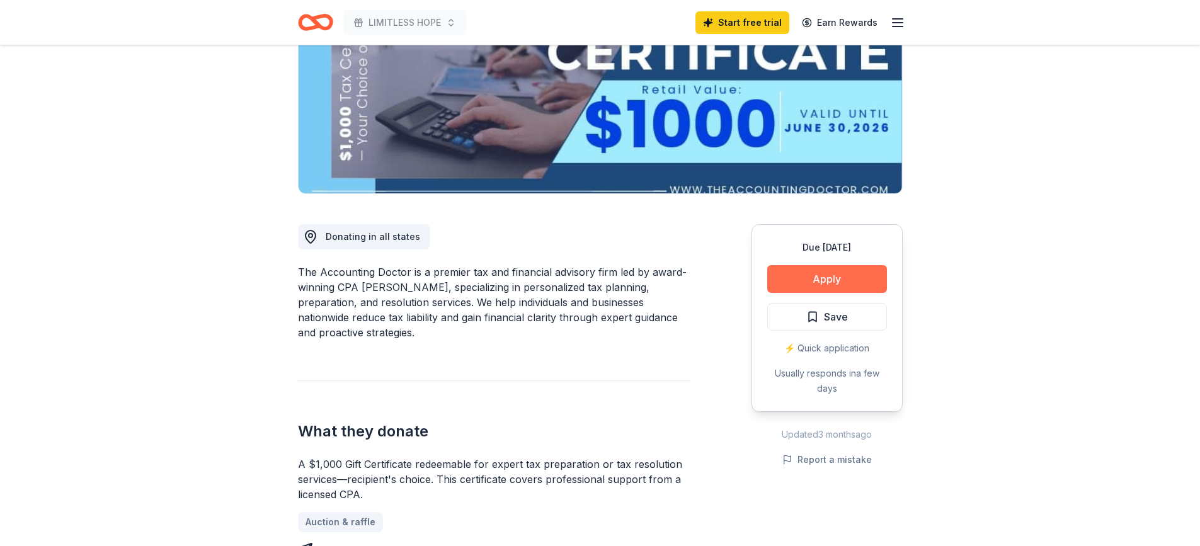
click at [821, 283] on button "Apply" at bounding box center [827, 279] width 120 height 28
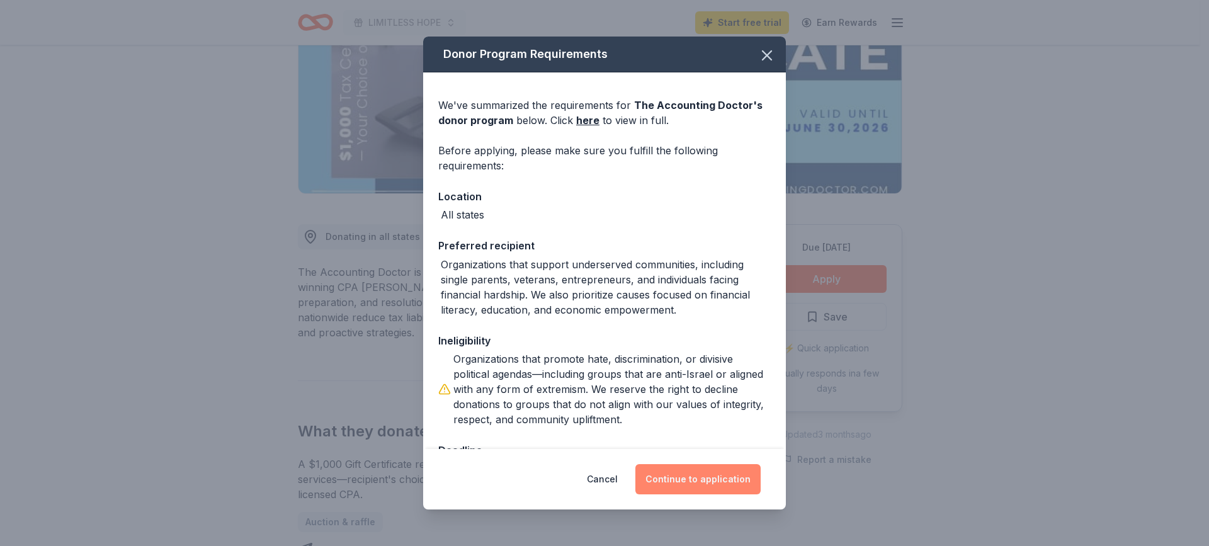
click at [700, 484] on button "Continue to application" at bounding box center [697, 479] width 125 height 30
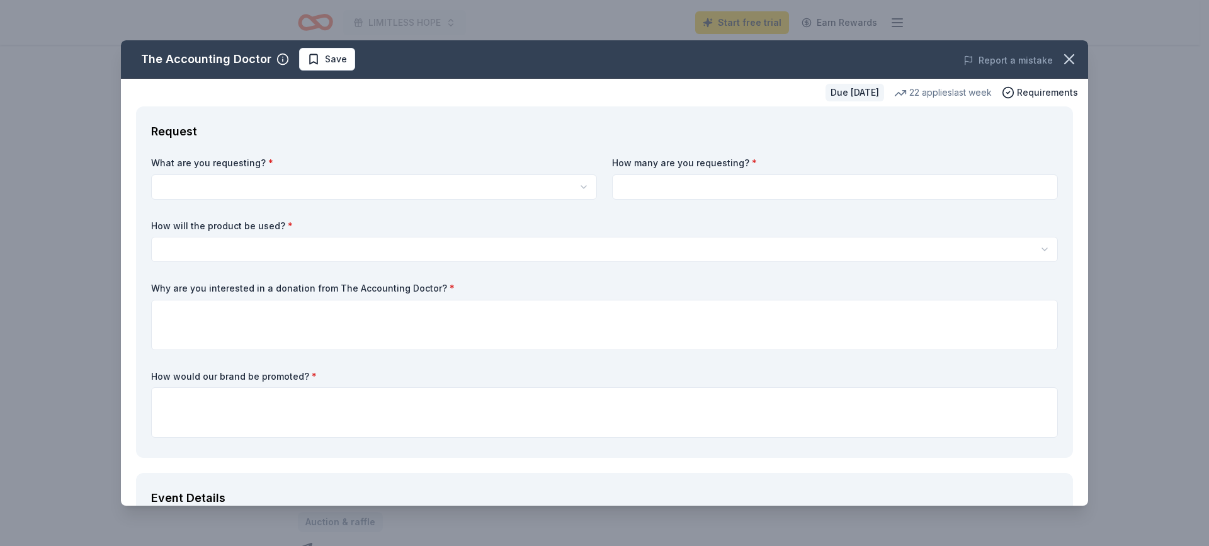
click at [309, 188] on html "LIMITLESS HOPE Start free trial Earn Rewards Due [DATE] Share The Accounting Do…" at bounding box center [604, 84] width 1209 height 546
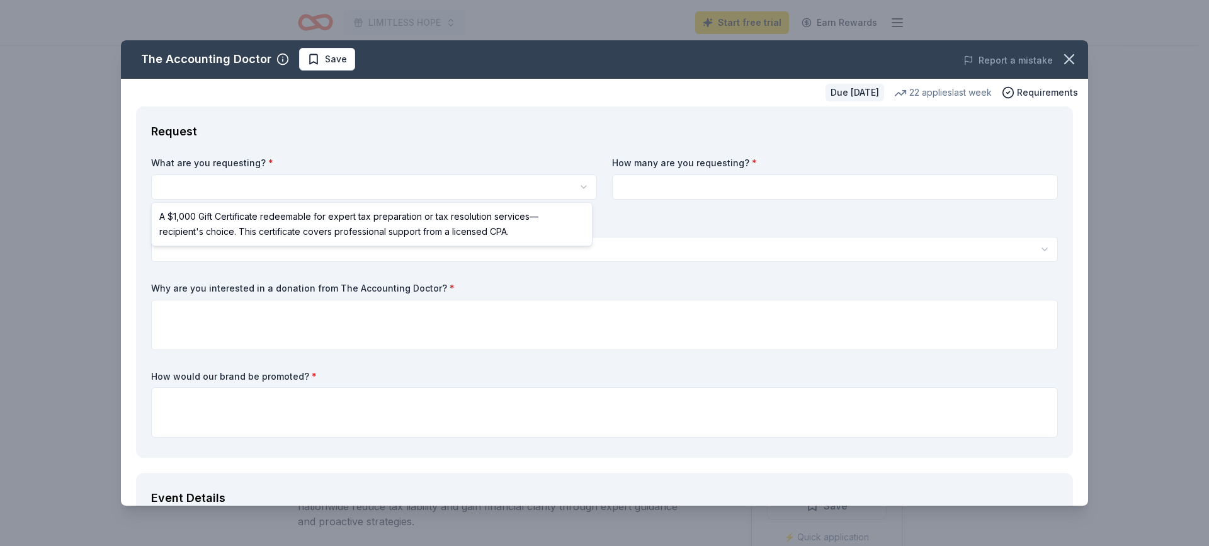
scroll to position [0, 0]
select select "A $1,000 Gift Certificate redeemable for expert tax preparation or tax resoluti…"
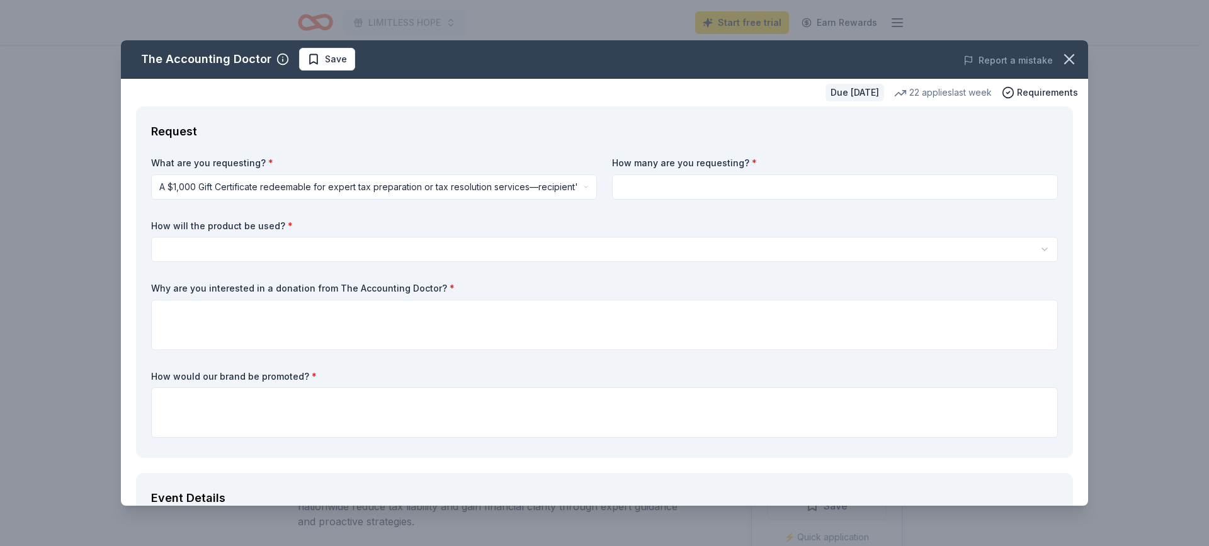
click at [634, 188] on input at bounding box center [835, 186] width 446 height 25
type input "2"
click at [383, 251] on html "LIMITLESS HOPE Start free trial Earn Rewards Due [DATE] Share The Accounting Do…" at bounding box center [604, 273] width 1209 height 546
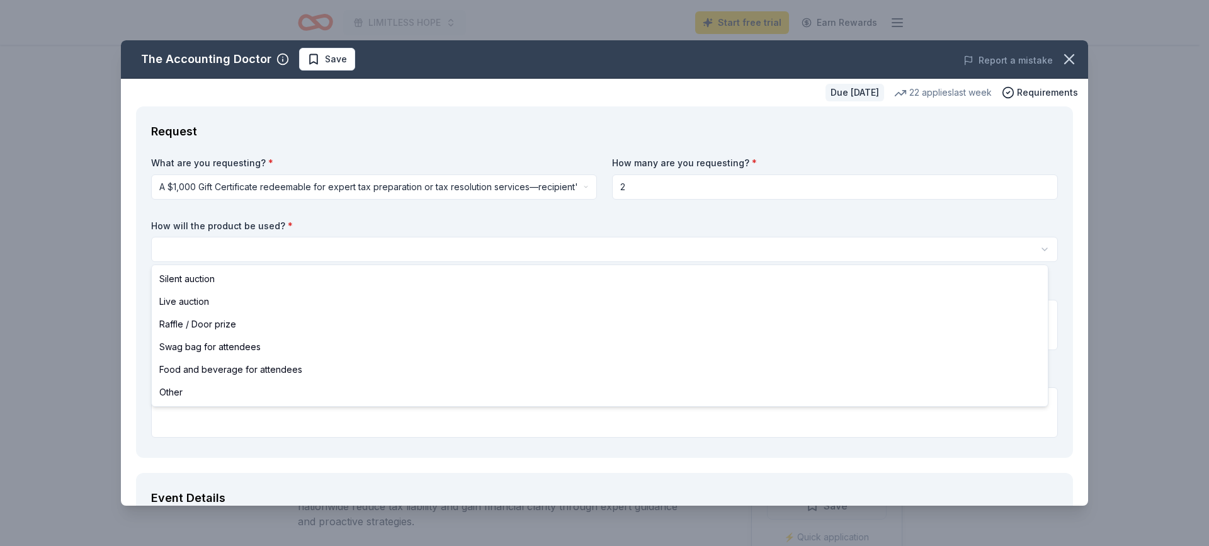
select select "raffleDoorPrize"
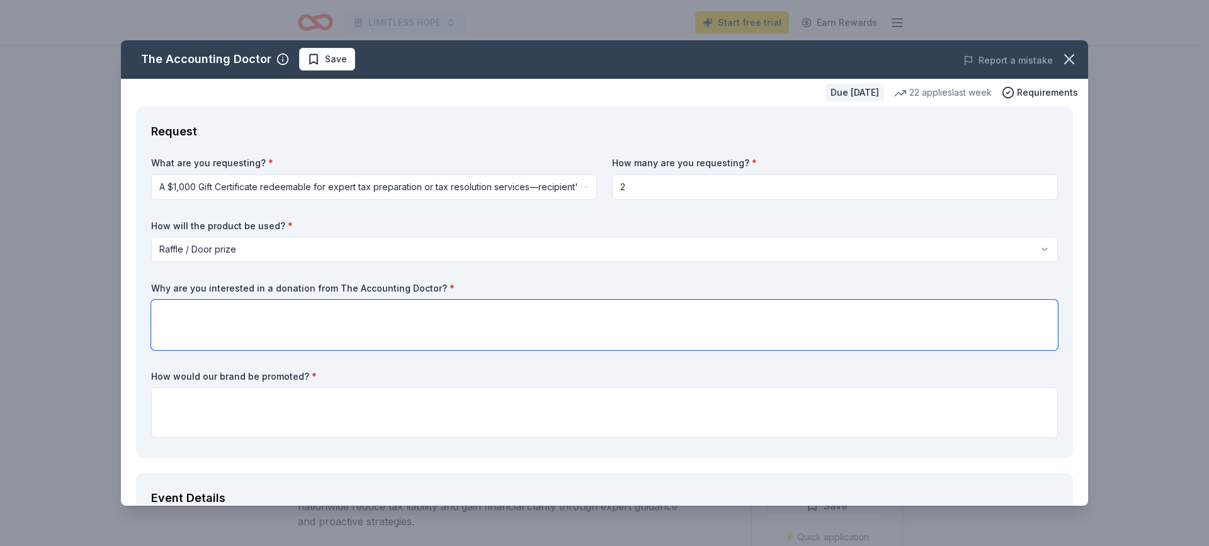
click at [335, 321] on textarea at bounding box center [604, 325] width 907 height 50
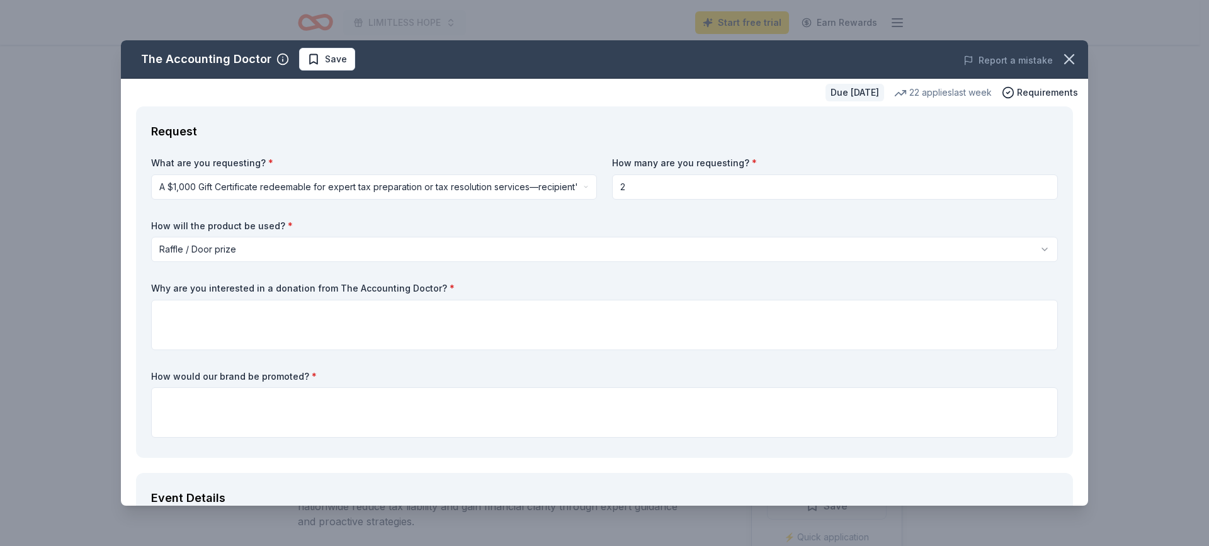
drag, startPoint x: 432, startPoint y: 287, endPoint x: 184, endPoint y: 280, distance: 247.6
click at [185, 280] on div "What are you requesting? * A $1,000 Gift Certificate redeemable for expert tax …" at bounding box center [604, 300] width 907 height 286
click at [184, 281] on div "What are you requesting? * A $1,000 Gift Certificate redeemable for expert tax …" at bounding box center [604, 300] width 907 height 286
drag, startPoint x: 149, startPoint y: 286, endPoint x: 246, endPoint y: 291, distance: 97.7
click at [246, 291] on div "Request What are you requesting? * A $1,000 Gift Certificate redeemable for exp…" at bounding box center [604, 281] width 937 height 351
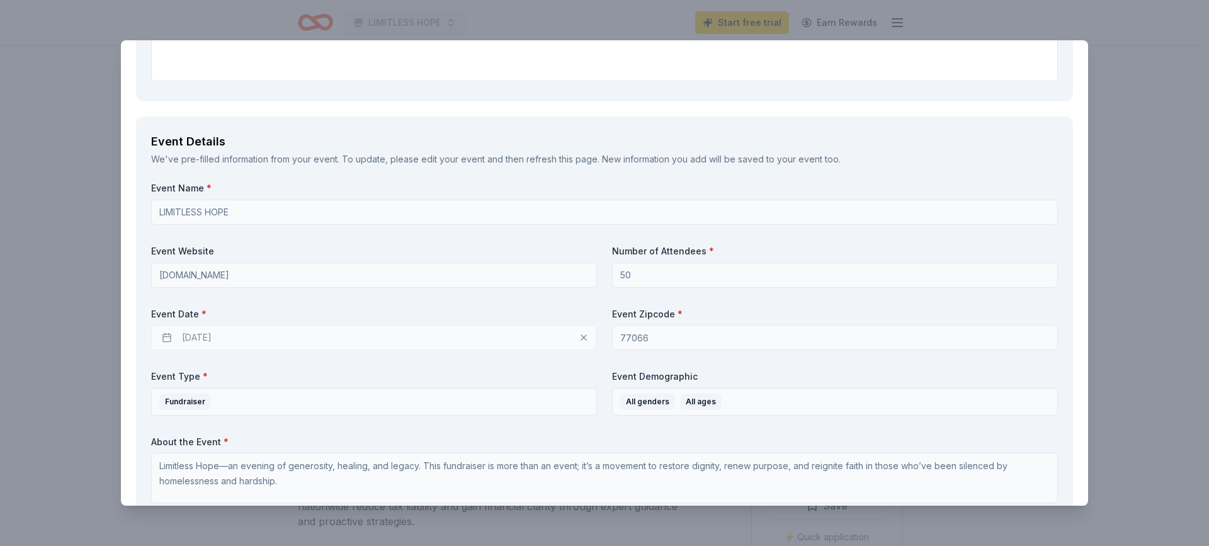
scroll to position [378, 0]
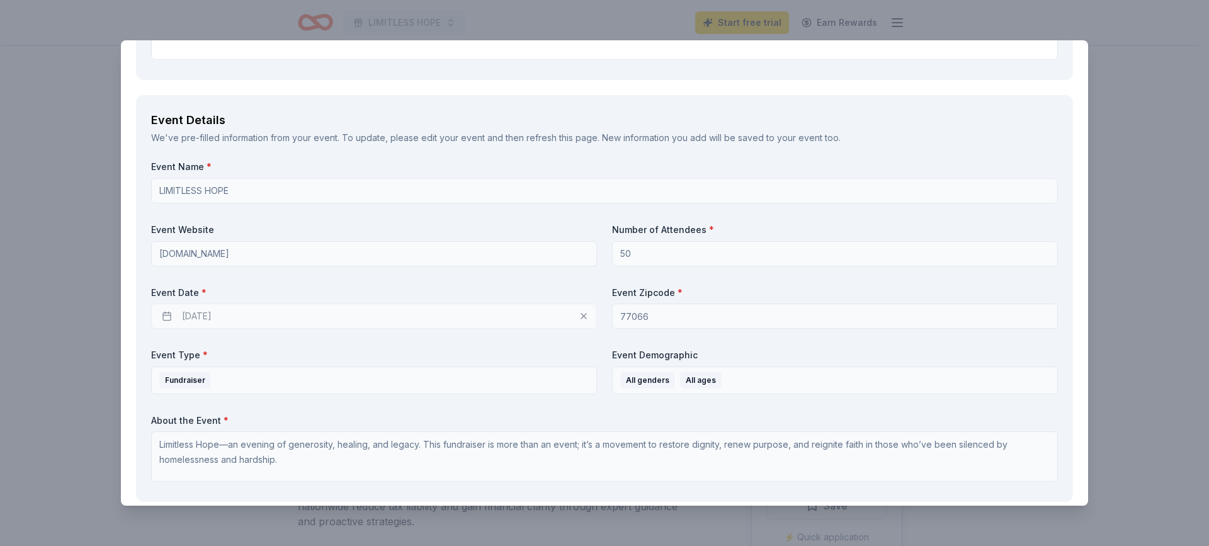
click at [352, 325] on div "[DATE]" at bounding box center [374, 316] width 446 height 25
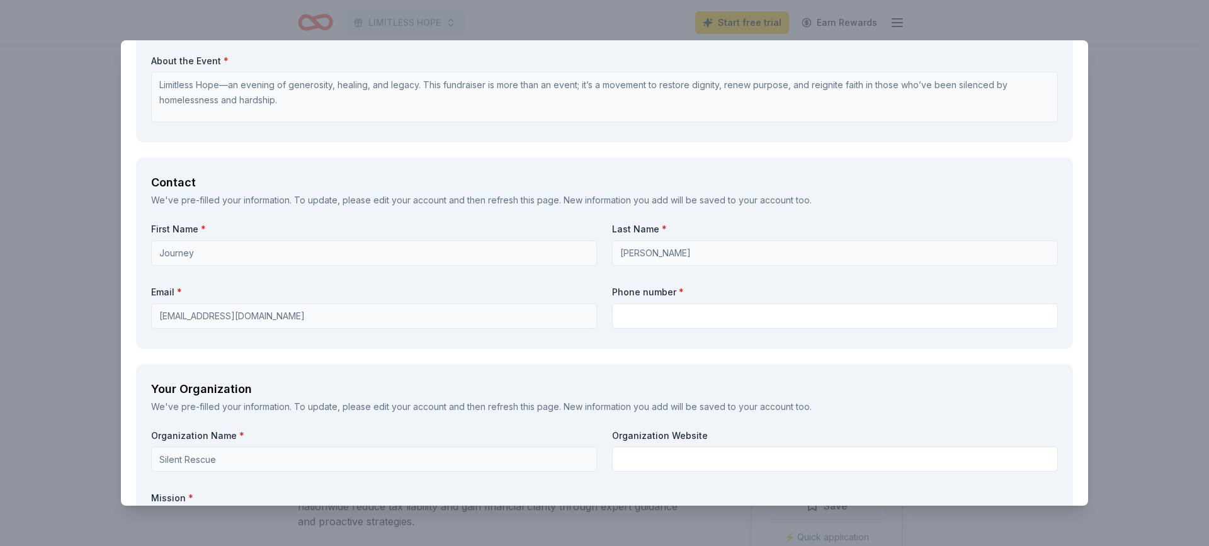
scroll to position [819, 0]
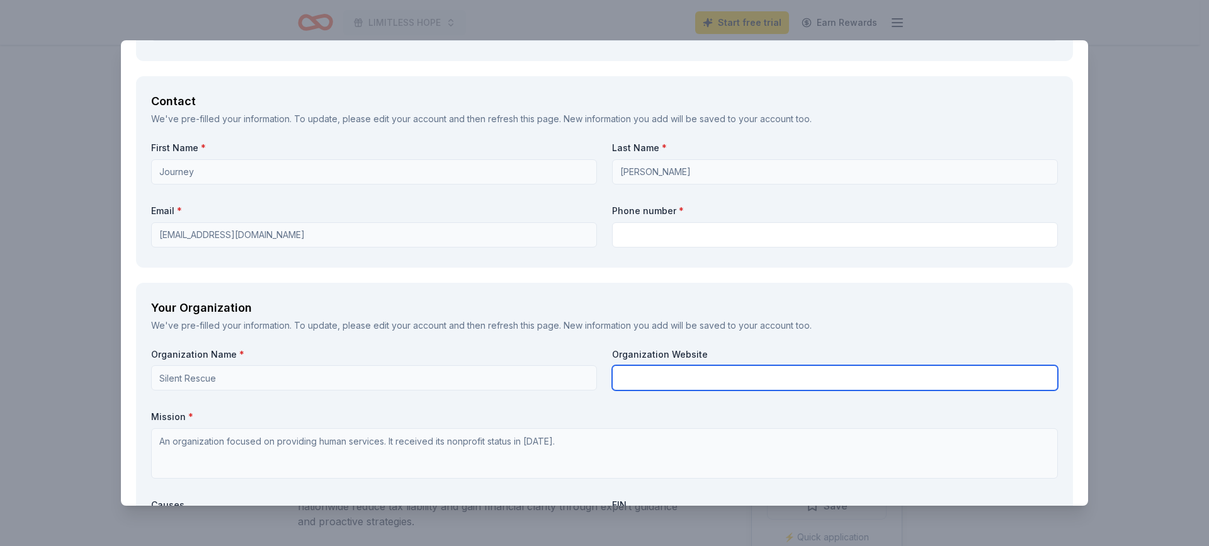
click at [627, 378] on input "text" at bounding box center [835, 377] width 446 height 25
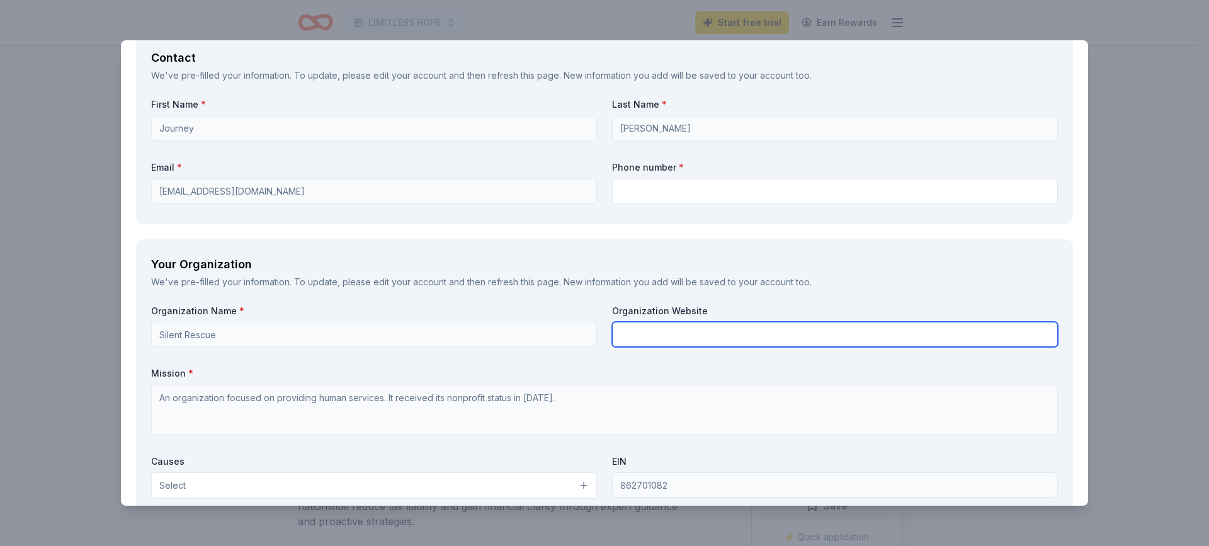
scroll to position [882, 0]
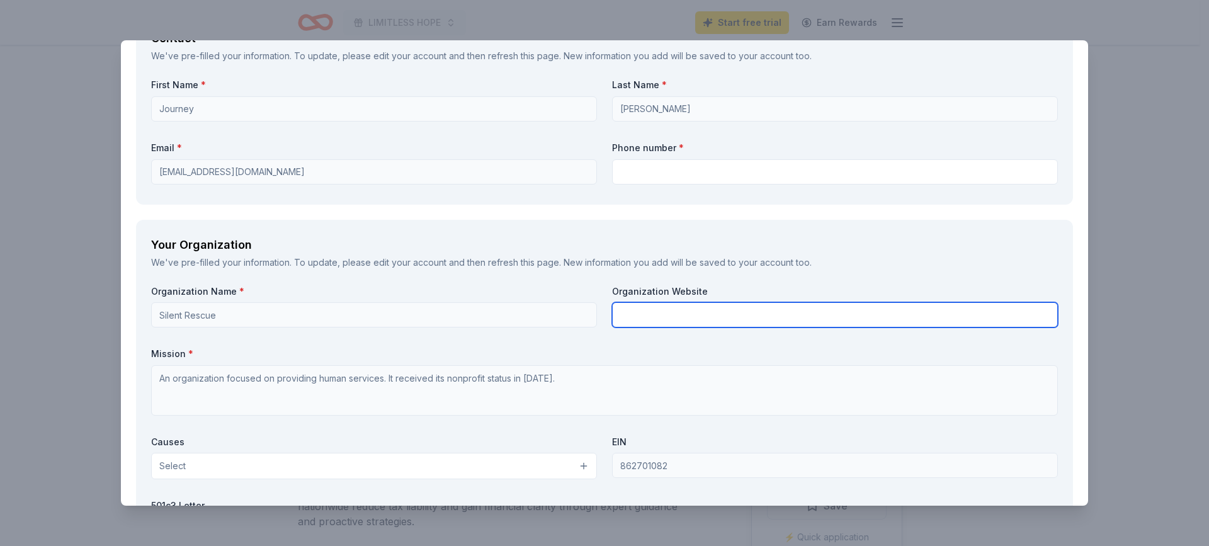
click at [652, 311] on input "text" at bounding box center [835, 314] width 446 height 25
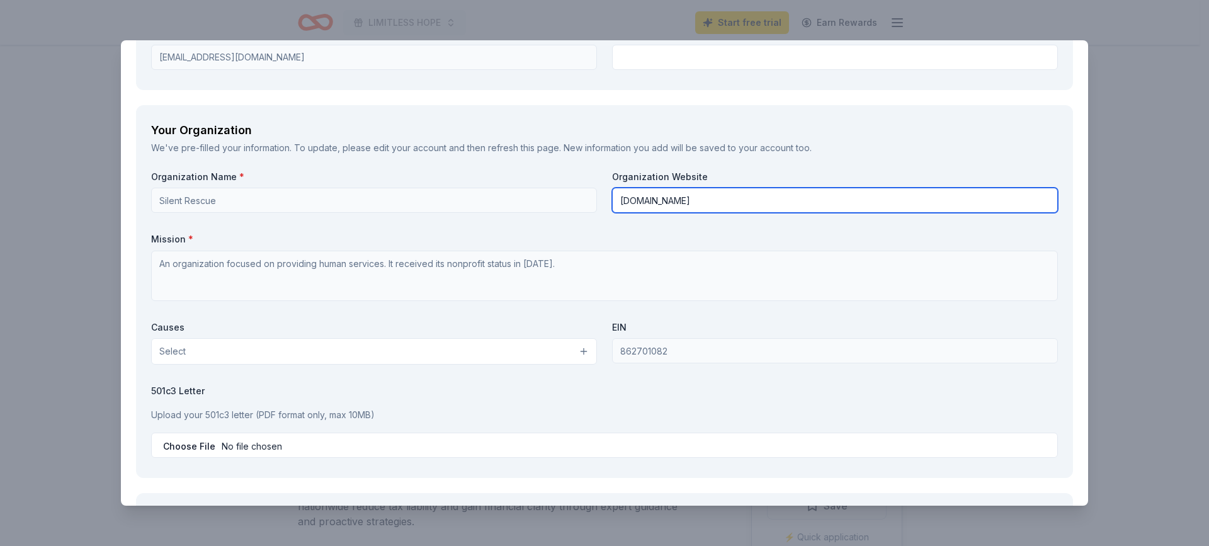
scroll to position [1007, 0]
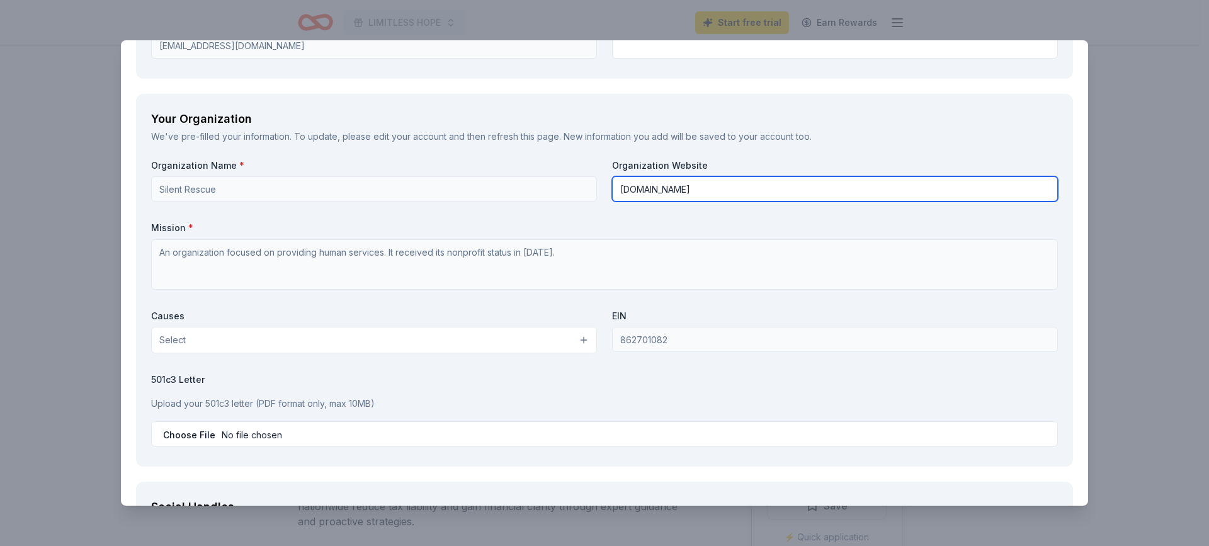
type input "[DOMAIN_NAME]"
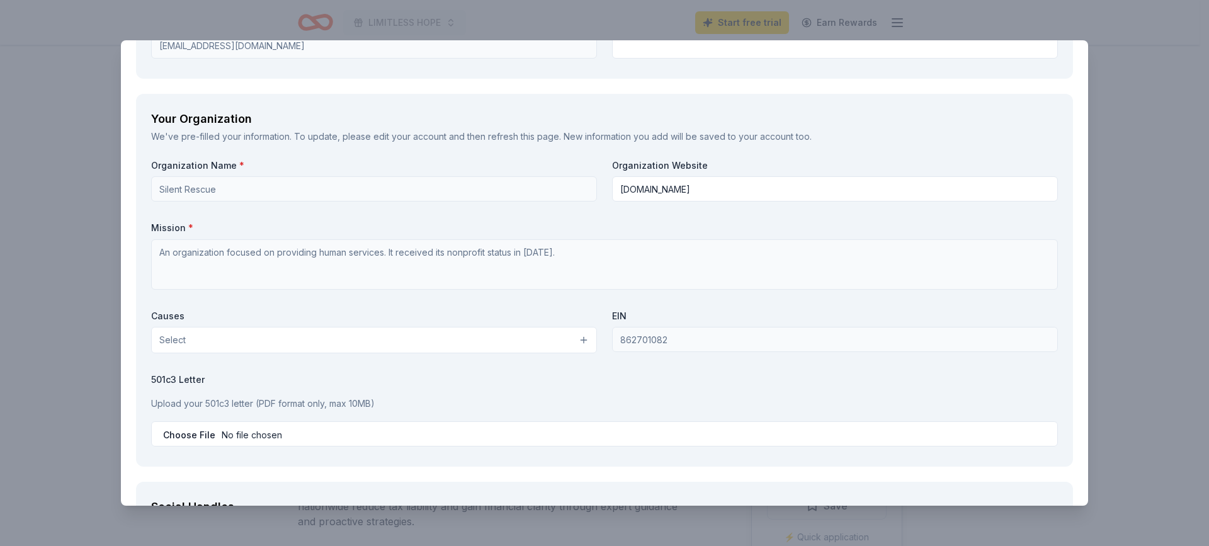
click at [398, 350] on button "Select" at bounding box center [374, 340] width 446 height 26
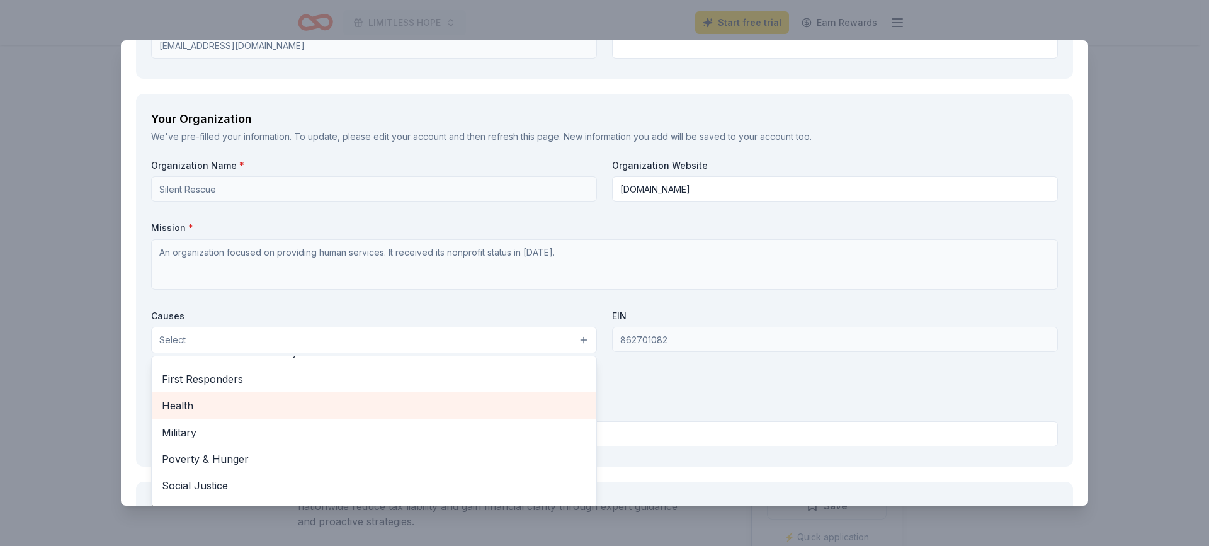
scroll to position [176, 0]
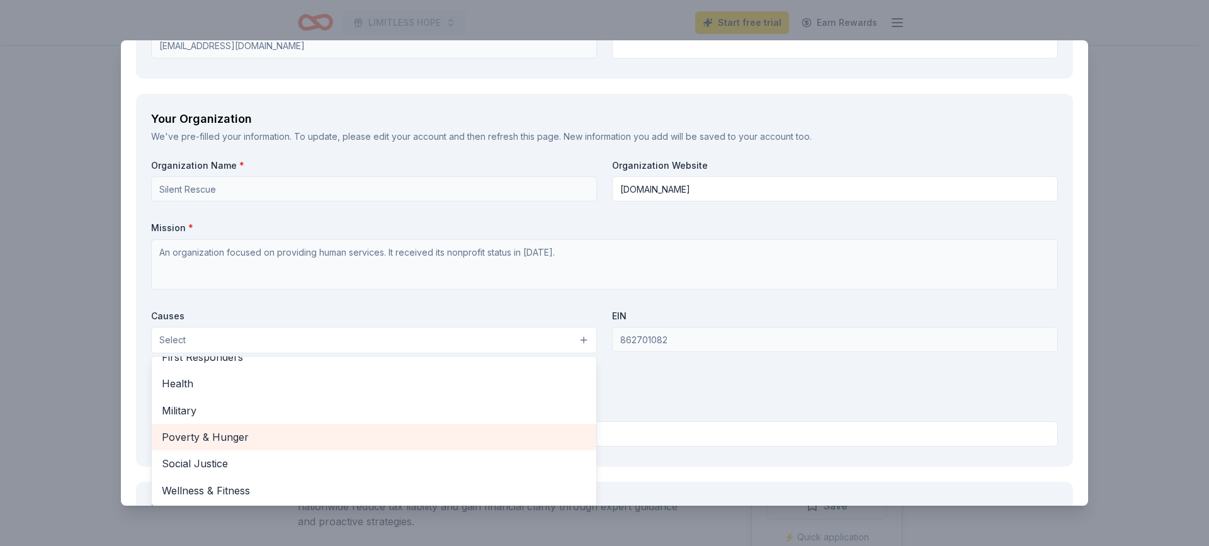
click at [328, 436] on span "Poverty & Hunger" at bounding box center [374, 437] width 424 height 16
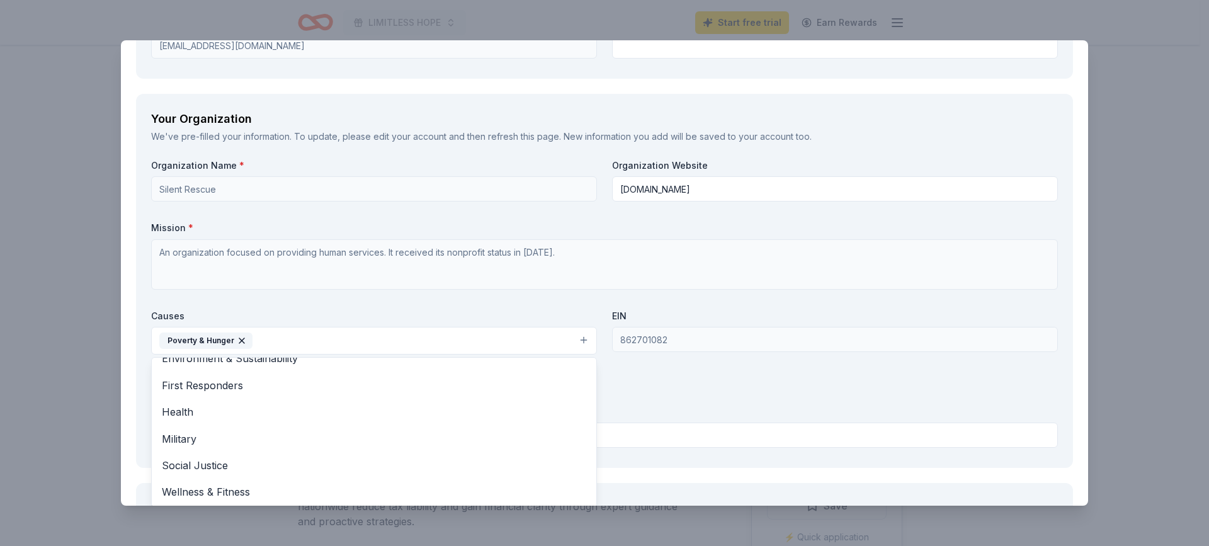
click at [695, 343] on div "Organization Name * Silent Rescue Organization Website [DOMAIN_NAME] Mission * …" at bounding box center [604, 305] width 907 height 293
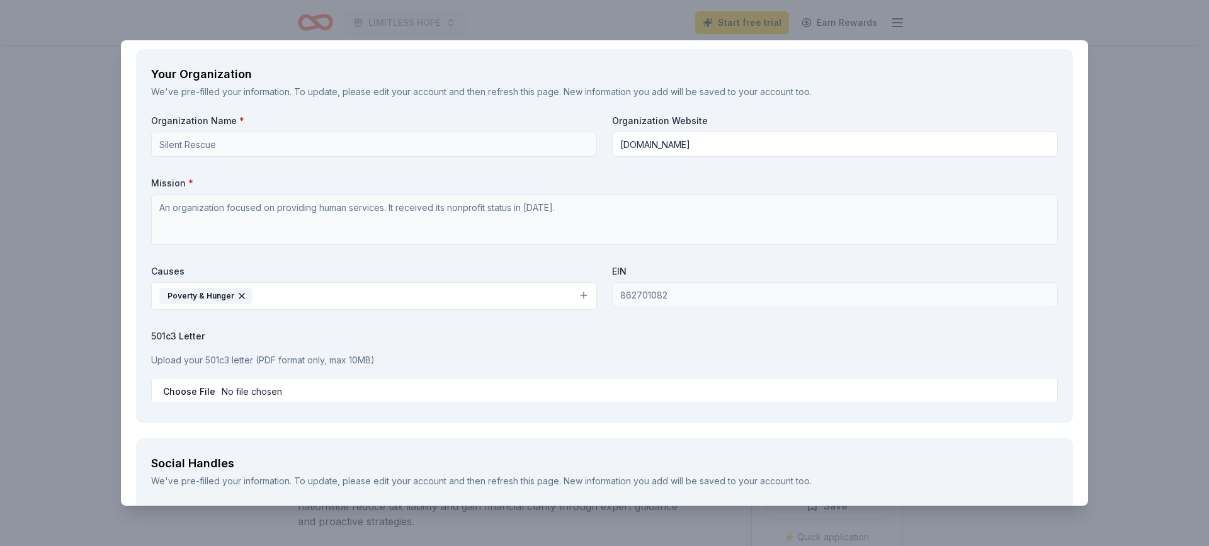
scroll to position [1070, 0]
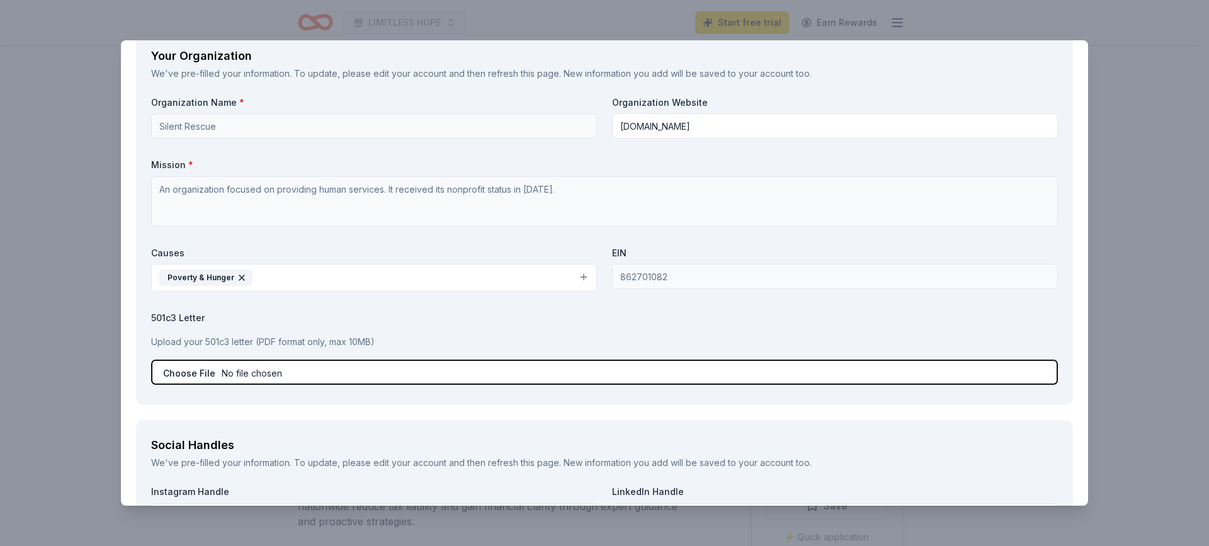
click at [413, 374] on input "file" at bounding box center [604, 372] width 907 height 25
type input "C:\fakepath\501c3 silent rescue.pdf"
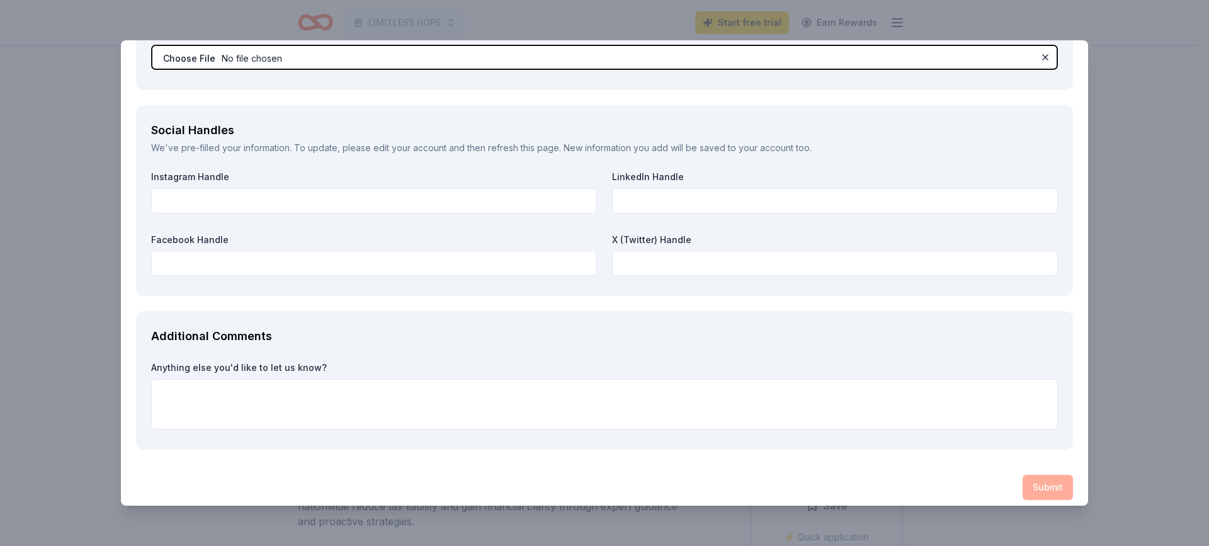
scroll to position [1395, 0]
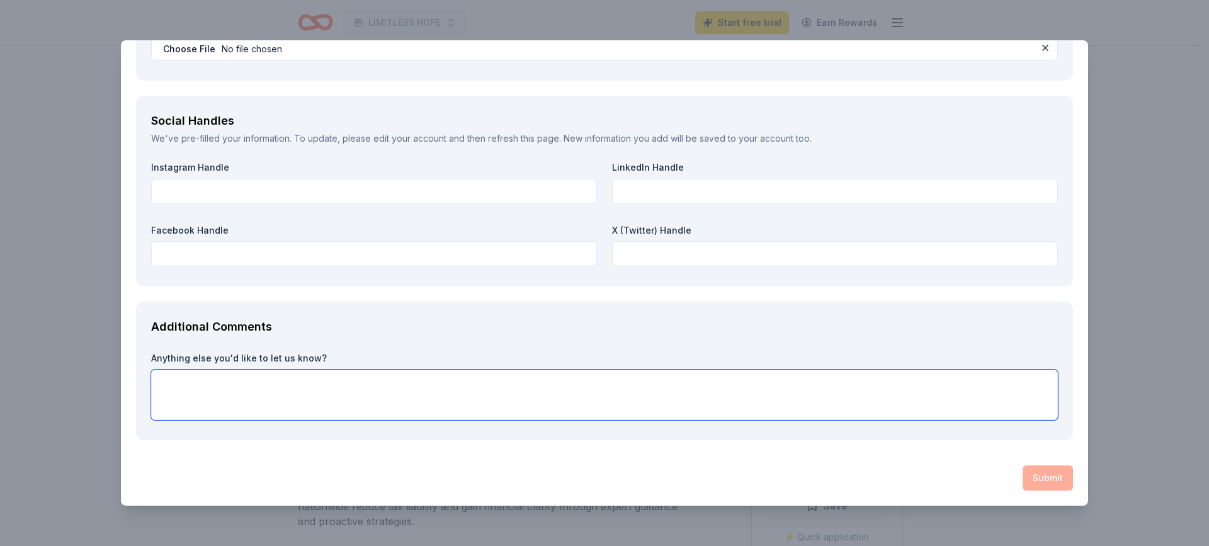
click at [540, 395] on textarea at bounding box center [604, 395] width 907 height 50
paste textarea "Thank you in advance for your compassion and generosity. Together, our united e…"
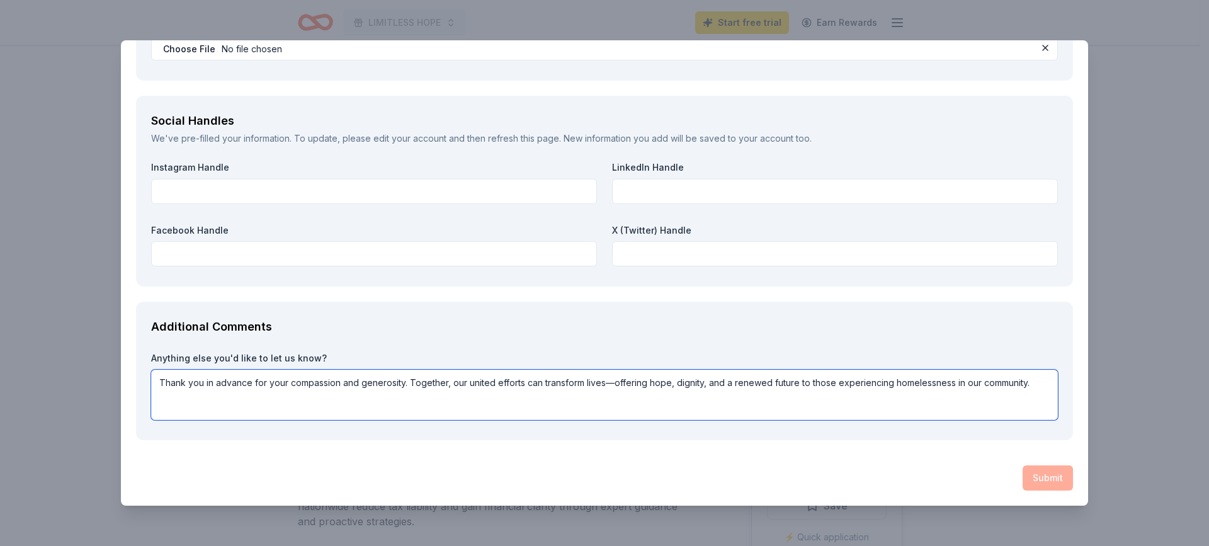
type textarea "Thank you in advance for your compassion and generosity. Together, our united e…"
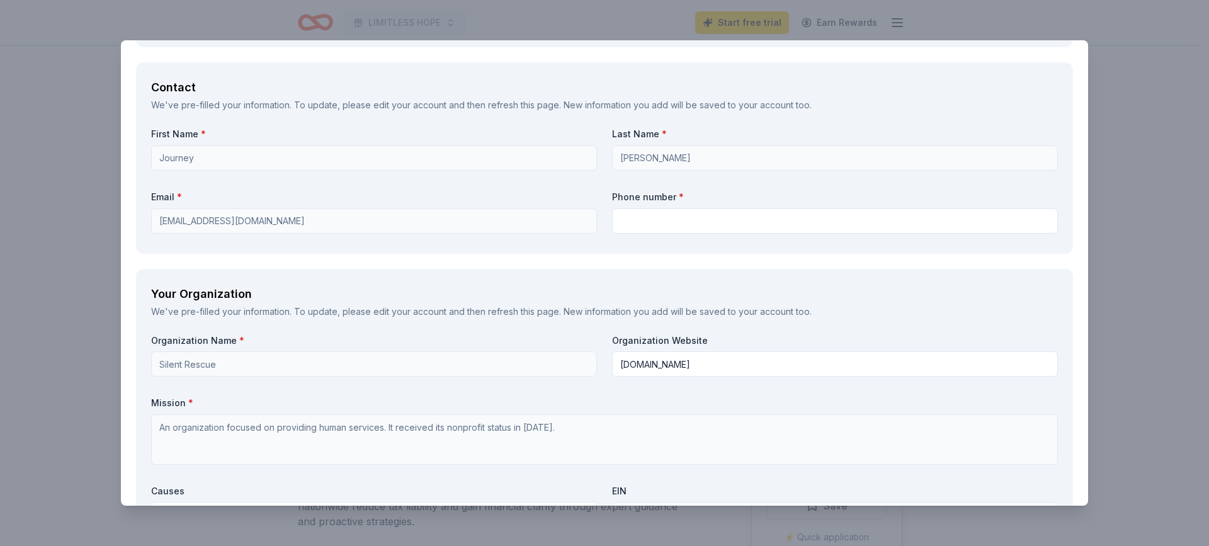
scroll to position [828, 0]
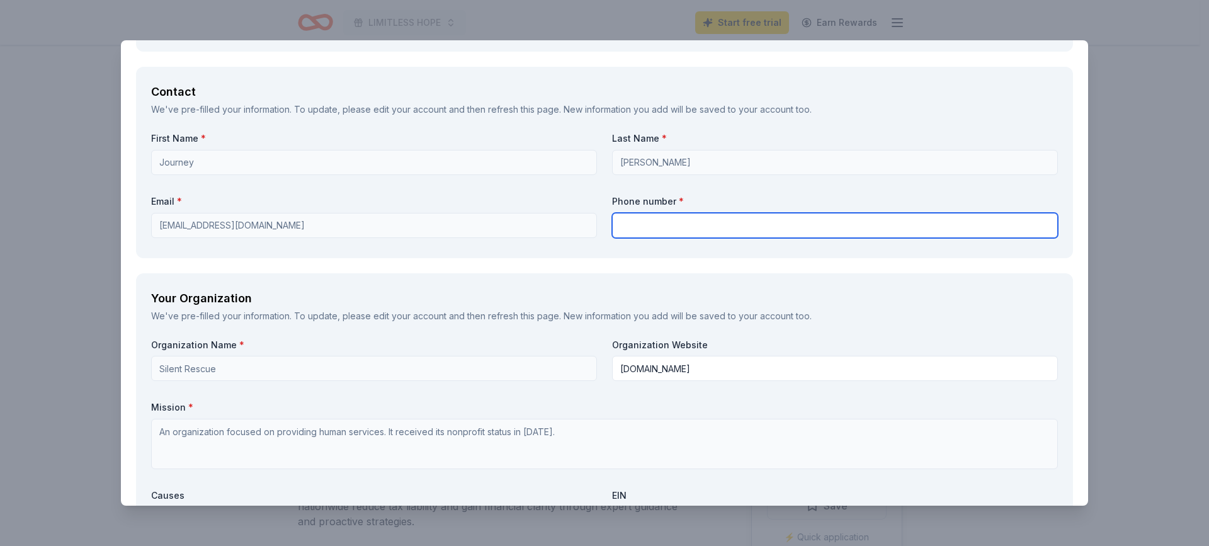
click at [634, 234] on input "text" at bounding box center [835, 225] width 446 height 25
type input "3466078530"
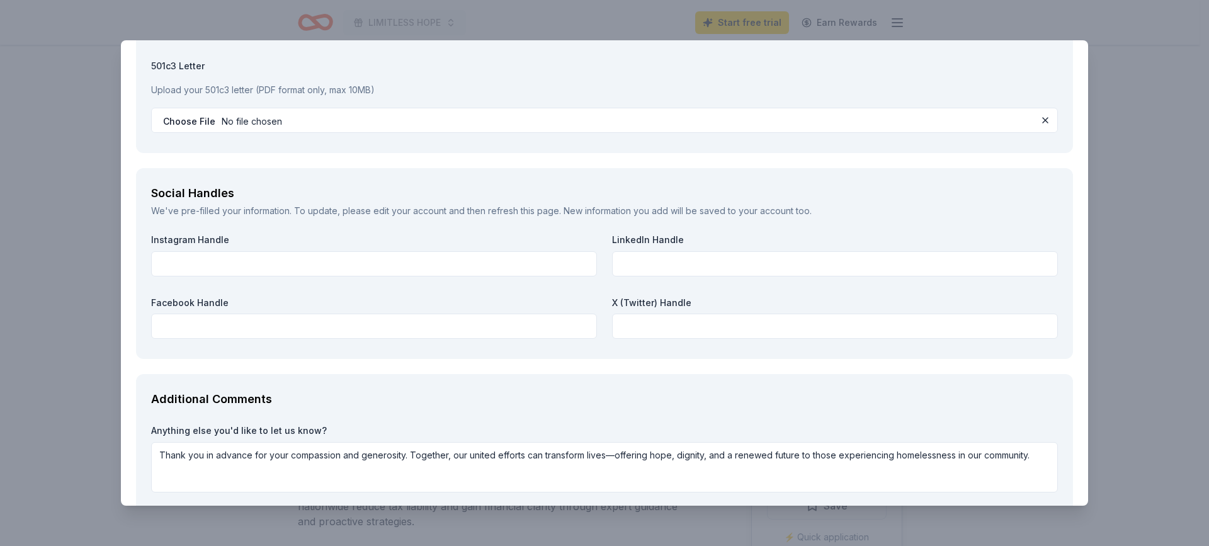
scroll to position [1332, 0]
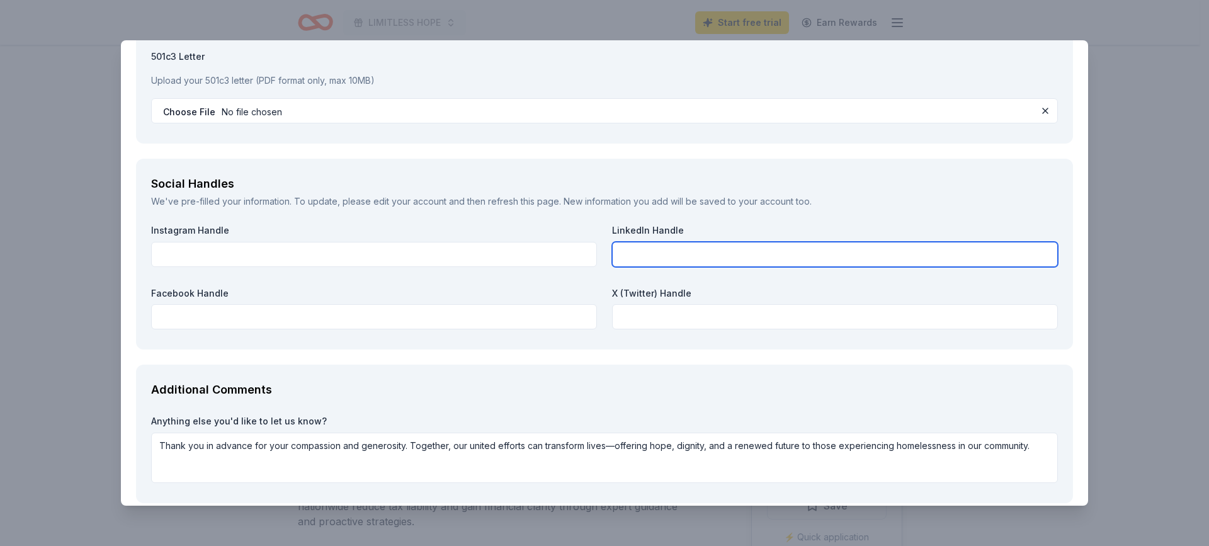
click at [630, 256] on input "text" at bounding box center [835, 254] width 446 height 25
paste input "[URL][DOMAIN_NAME]"
type input "[URL][DOMAIN_NAME]"
